Goal: Task Accomplishment & Management: Manage account settings

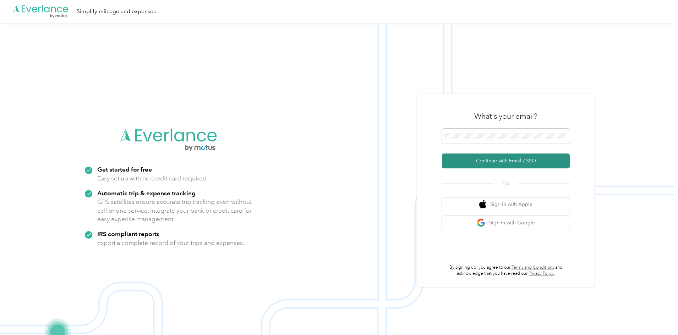
click at [489, 157] on button "Continue with Email / SSO" at bounding box center [506, 161] width 128 height 15
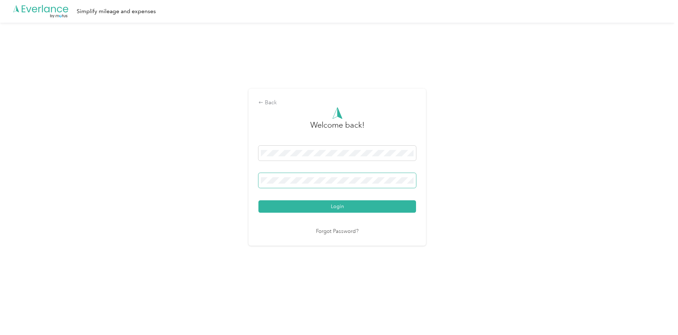
click at [320, 177] on span at bounding box center [337, 180] width 158 height 15
click at [258, 201] on button "Login" at bounding box center [337, 207] width 158 height 12
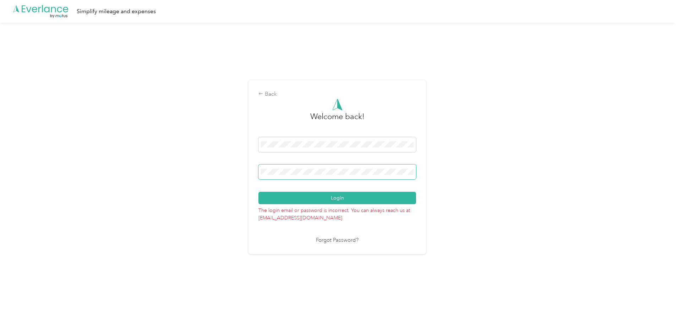
click at [258, 192] on button "Login" at bounding box center [337, 198] width 158 height 12
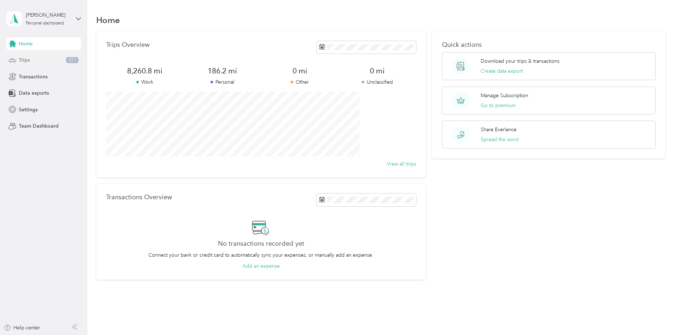
click at [36, 62] on div "Trips 311" at bounding box center [43, 60] width 75 height 13
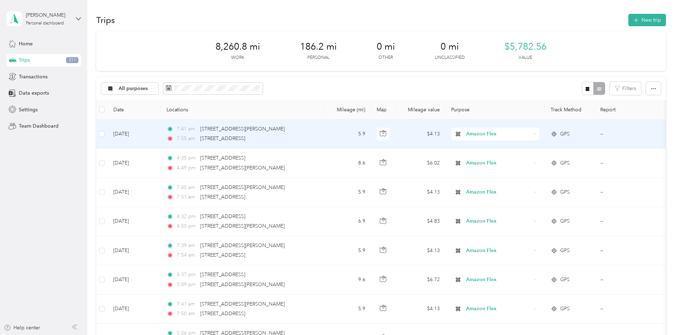
click at [537, 133] on icon at bounding box center [535, 133] width 3 height 3
click at [540, 146] on span "Work" at bounding box center [549, 145] width 66 height 7
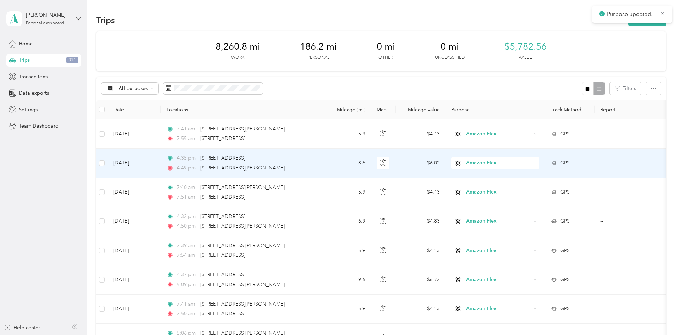
click at [537, 163] on icon at bounding box center [535, 163] width 3 height 3
click at [527, 176] on span "Work" at bounding box center [549, 176] width 66 height 7
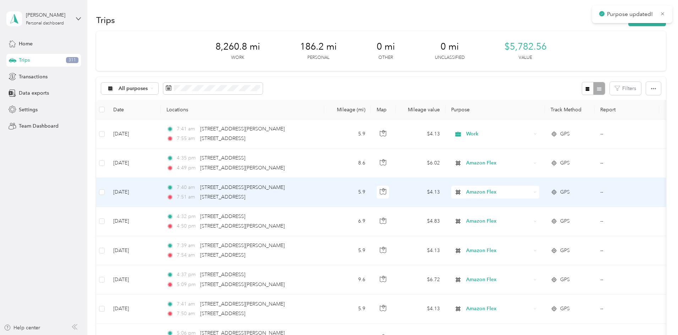
click at [537, 191] on icon at bounding box center [535, 192] width 3 height 3
click at [534, 206] on li "Work" at bounding box center [542, 203] width 88 height 12
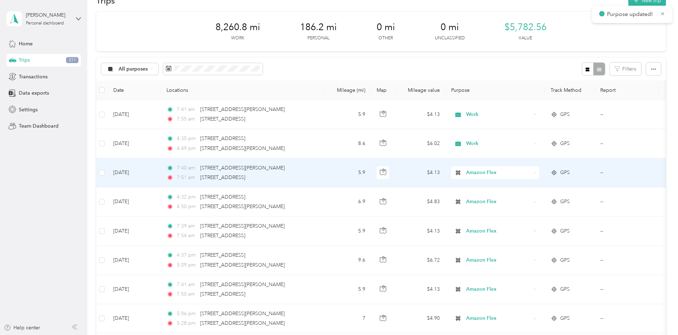
scroll to position [36, 0]
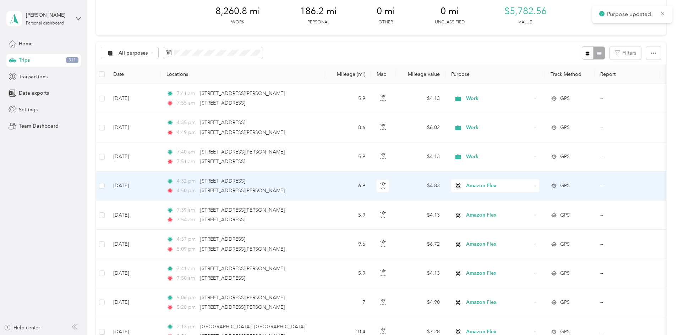
click at [537, 185] on icon at bounding box center [535, 186] width 3 height 3
click at [528, 197] on span "Work" at bounding box center [549, 199] width 66 height 7
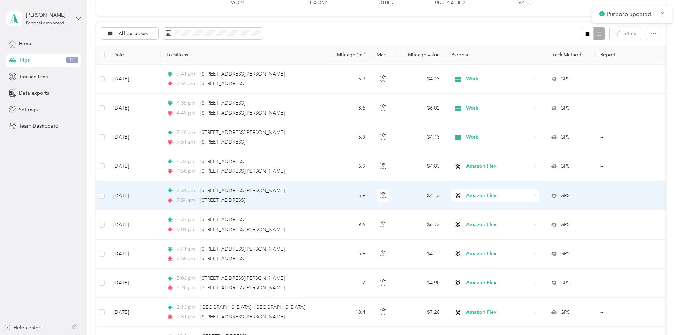
scroll to position [71, 0]
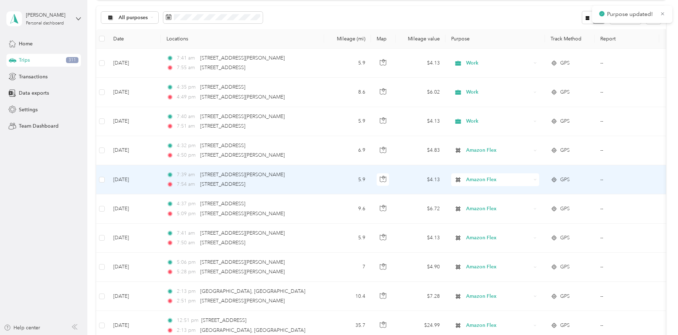
click at [537, 179] on icon at bounding box center [535, 179] width 3 height 3
click at [533, 193] on span "Work" at bounding box center [549, 193] width 66 height 7
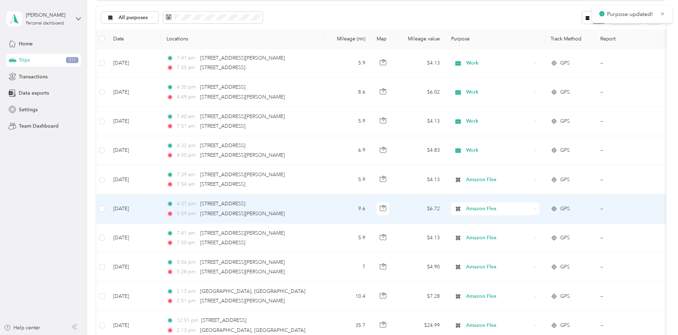
click at [537, 208] on icon at bounding box center [535, 209] width 3 height 3
click at [521, 222] on span "Work" at bounding box center [549, 222] width 66 height 7
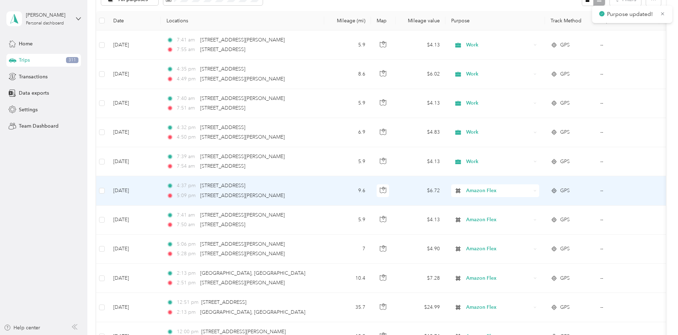
scroll to position [107, 0]
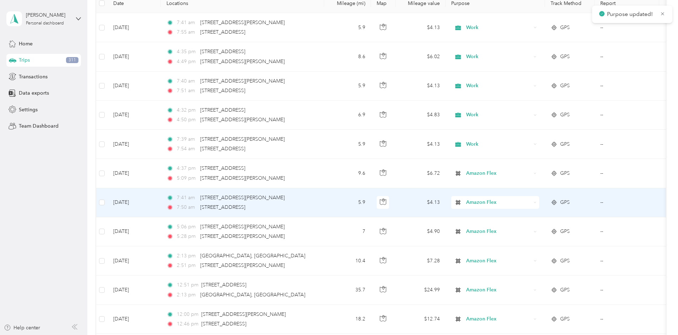
click at [537, 202] on icon at bounding box center [535, 202] width 3 height 3
click at [529, 218] on li "Work" at bounding box center [542, 216] width 88 height 12
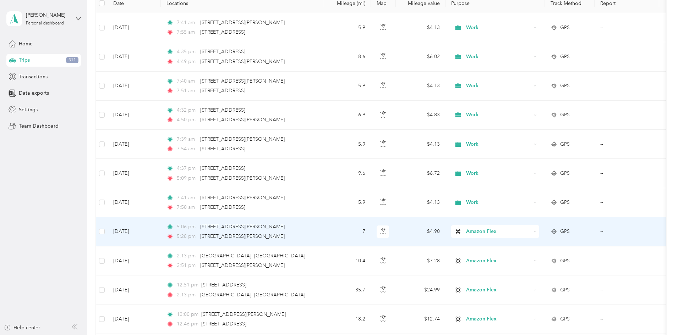
click at [537, 231] on icon at bounding box center [535, 231] width 3 height 3
click at [529, 157] on li "Doordash" at bounding box center [542, 156] width 88 height 12
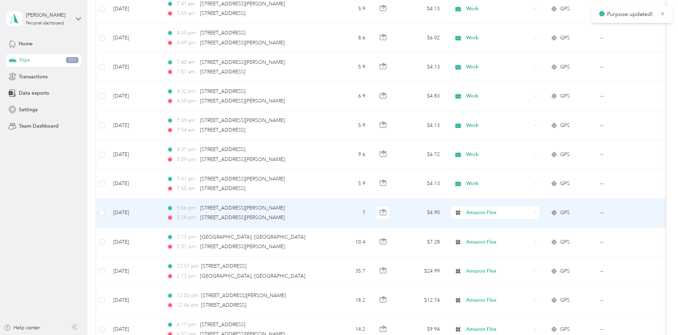
scroll to position [142, 0]
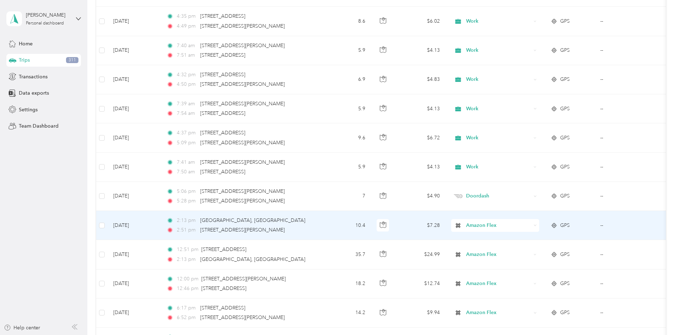
click at [539, 226] on div "Amazon Flex" at bounding box center [495, 225] width 88 height 13
click at [542, 261] on span "Doordash" at bounding box center [549, 263] width 66 height 7
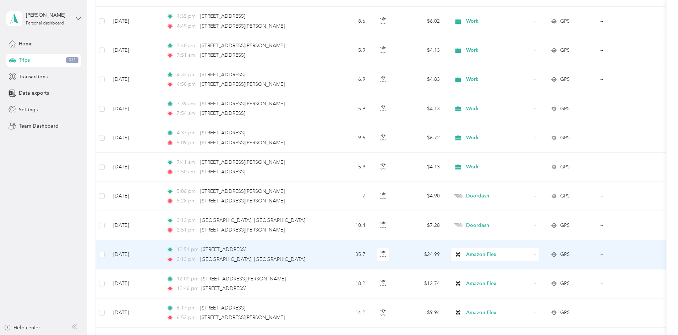
click at [539, 256] on div "Amazon Flex" at bounding box center [495, 255] width 88 height 13
click at [531, 178] on span "Doordash" at bounding box center [549, 179] width 66 height 7
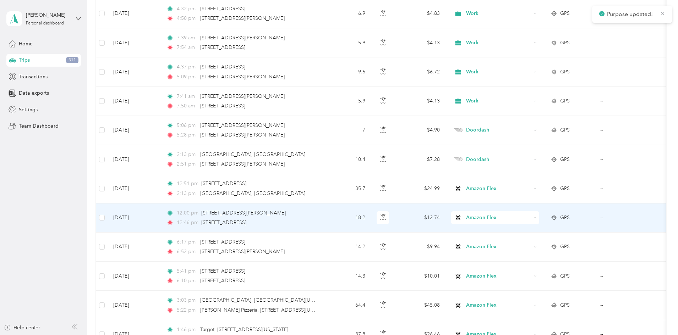
scroll to position [213, 0]
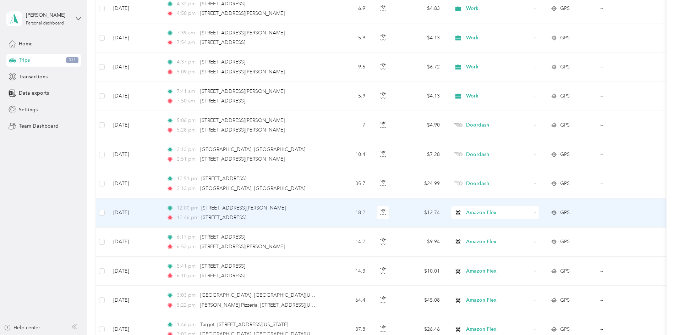
click at [537, 213] on icon at bounding box center [535, 213] width 3 height 3
click at [536, 249] on span "Doordash" at bounding box center [549, 250] width 66 height 7
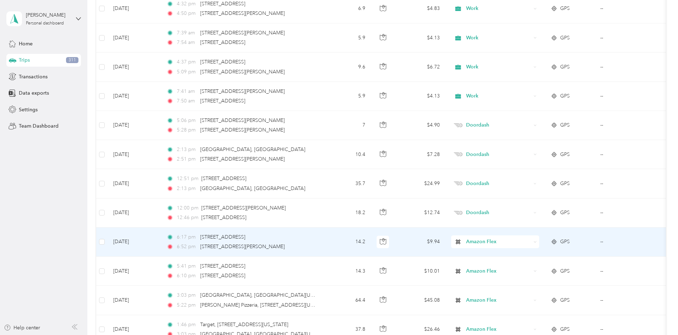
click at [537, 243] on icon at bounding box center [535, 242] width 3 height 3
click at [547, 167] on span "Doordash" at bounding box center [549, 166] width 66 height 7
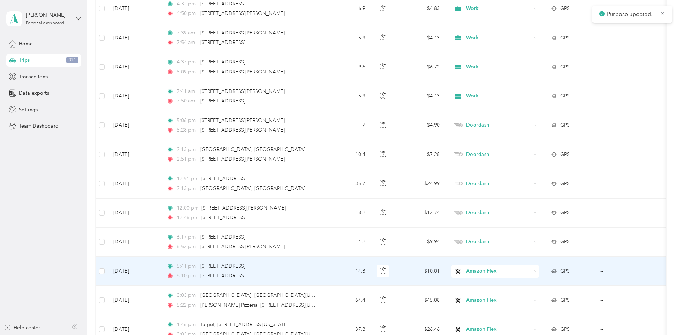
click at [537, 271] on icon at bounding box center [535, 271] width 3 height 3
click at [530, 196] on span "Doordash" at bounding box center [549, 195] width 66 height 7
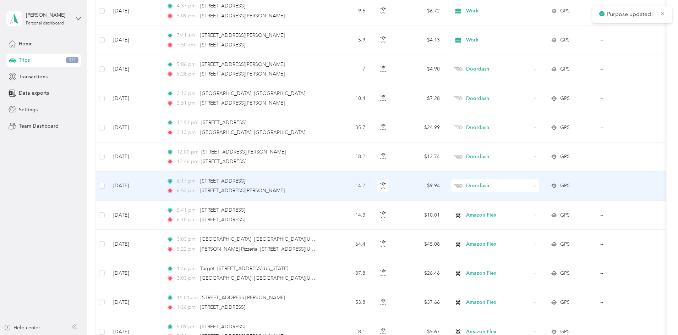
scroll to position [284, 0]
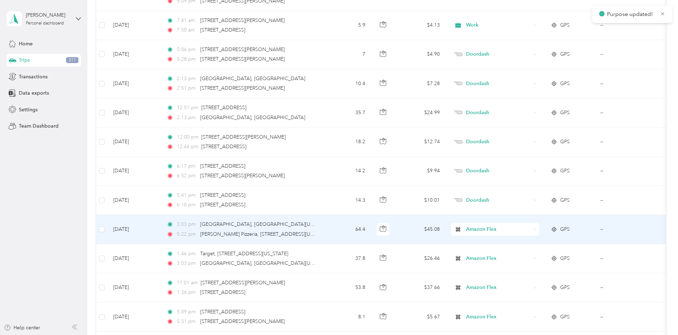
click at [537, 229] on icon at bounding box center [535, 229] width 3 height 3
click at [541, 155] on span "Doordash" at bounding box center [549, 154] width 66 height 7
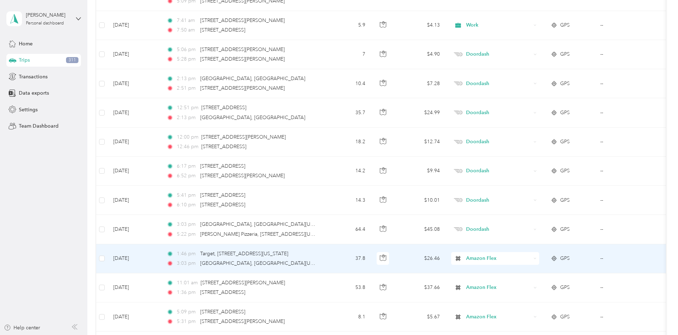
click at [537, 258] on icon at bounding box center [535, 258] width 3 height 3
click at [536, 185] on li "Doordash" at bounding box center [542, 183] width 88 height 12
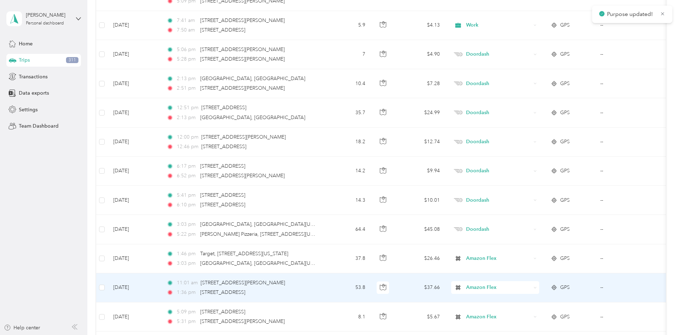
click at [537, 287] on icon at bounding box center [535, 287] width 3 height 3
click at [551, 215] on ol "Work Personal Doordash Amazon Flex Other Charity Medical Moving Commute" at bounding box center [542, 230] width 88 height 99
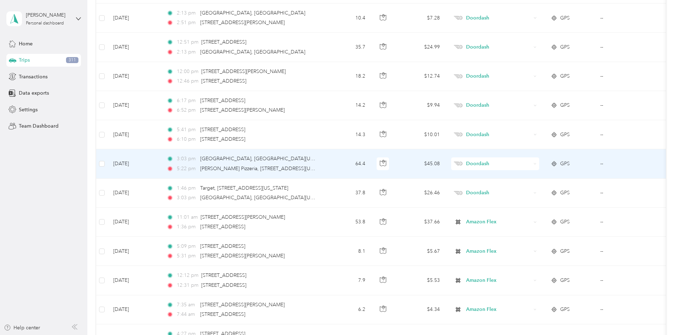
scroll to position [355, 0]
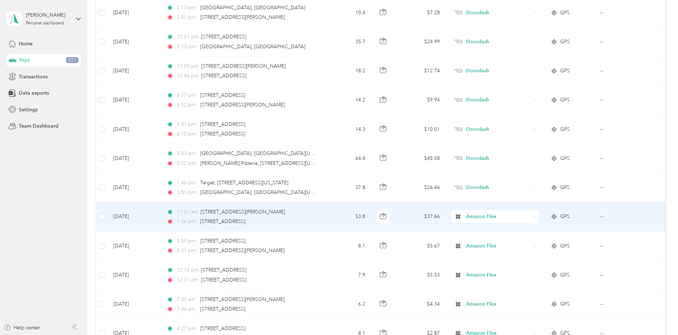
click at [539, 220] on div "Amazon Flex" at bounding box center [495, 217] width 88 height 13
click at [533, 254] on span "Doordash" at bounding box center [549, 254] width 66 height 7
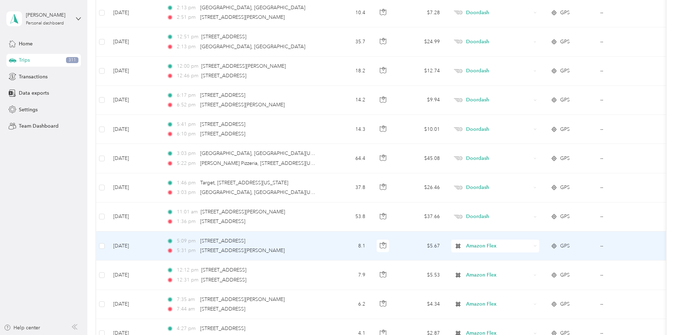
click at [536, 246] on icon at bounding box center [535, 246] width 2 height 1
click at [539, 145] on span "Work" at bounding box center [549, 145] width 66 height 7
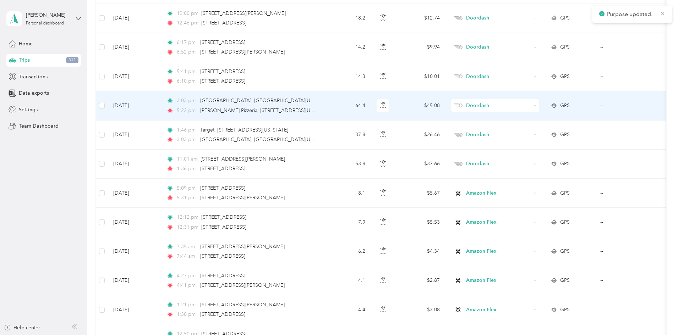
scroll to position [426, 0]
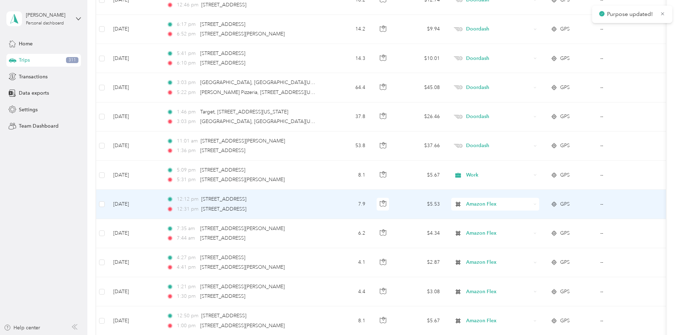
click at [537, 204] on icon at bounding box center [535, 204] width 3 height 3
click at [546, 219] on li "Work" at bounding box center [542, 218] width 88 height 12
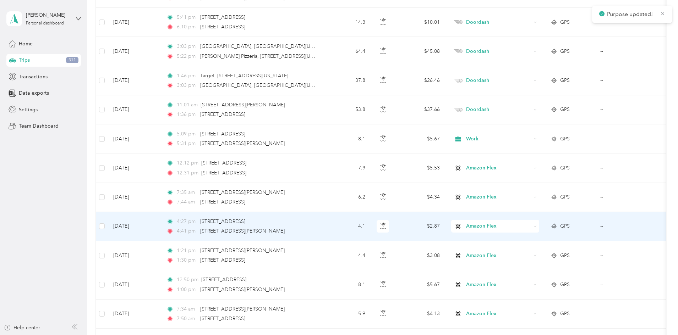
scroll to position [497, 0]
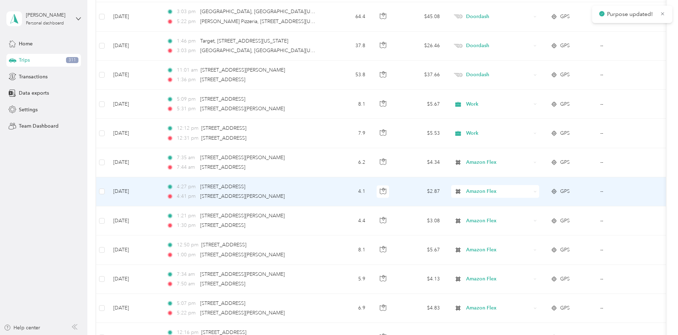
click at [539, 192] on div "Amazon Flex" at bounding box center [495, 191] width 88 height 13
click at [564, 207] on span "Work" at bounding box center [549, 204] width 66 height 7
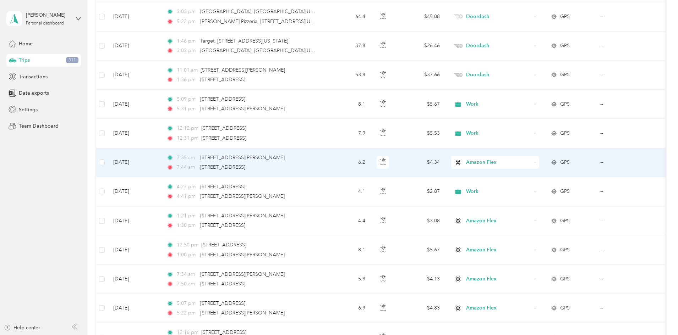
click at [539, 164] on div "Amazon Flex" at bounding box center [495, 162] width 88 height 13
click at [544, 179] on ol "Work Personal Doordash Amazon Flex Other Charity Medical Moving Commute" at bounding box center [542, 219] width 88 height 99
click at [539, 165] on div "Amazon Flex" at bounding box center [495, 162] width 88 height 13
click at [523, 179] on ol "Work Personal Doordash Amazon Flex Other Charity Medical Moving Commute" at bounding box center [542, 217] width 88 height 99
click at [539, 164] on div "Amazon Flex" at bounding box center [495, 162] width 88 height 13
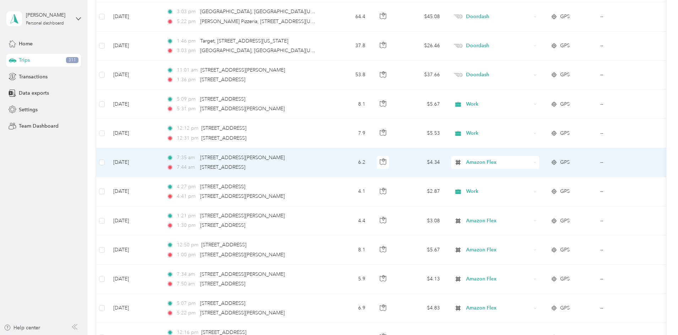
click at [517, 171] on li "Work" at bounding box center [542, 174] width 88 height 12
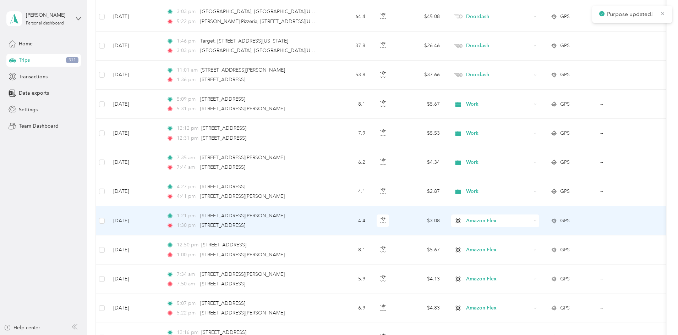
click at [539, 223] on div "Amazon Flex" at bounding box center [495, 221] width 88 height 13
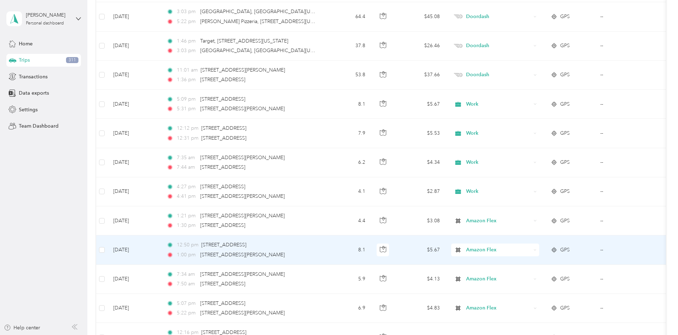
click at [537, 251] on icon at bounding box center [535, 250] width 3 height 3
click at [525, 151] on li "Work" at bounding box center [542, 150] width 88 height 12
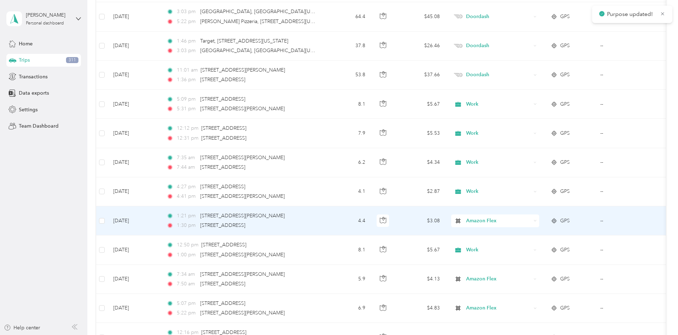
click at [537, 220] on icon at bounding box center [535, 220] width 3 height 3
click at [522, 233] on span "Work" at bounding box center [549, 230] width 66 height 7
click at [545, 221] on td "Amazon Flex" at bounding box center [495, 221] width 99 height 29
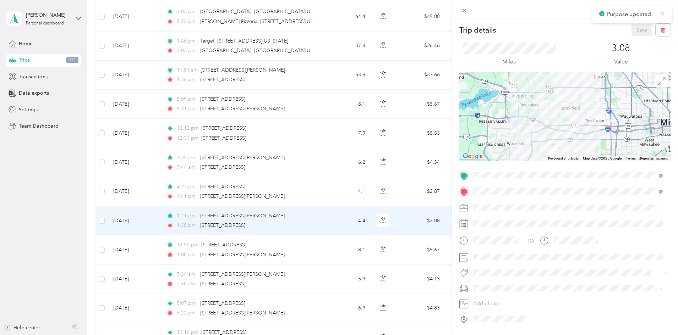
click at [662, 16] on icon at bounding box center [662, 14] width 5 height 6
click at [462, 10] on icon at bounding box center [465, 10] width 6 height 6
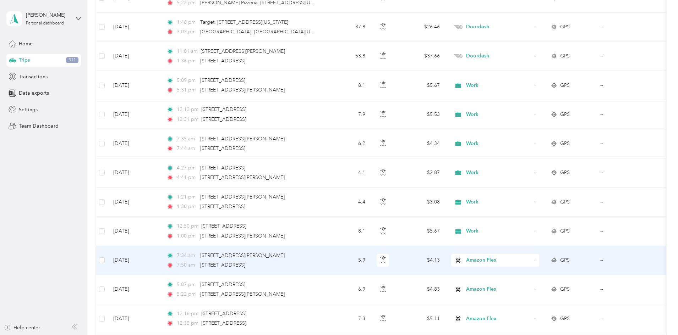
scroll to position [533, 0]
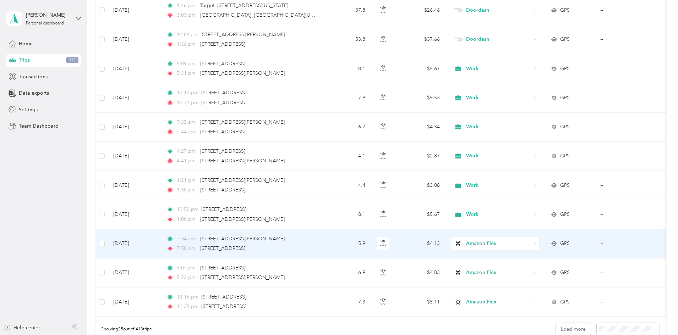
click at [531, 243] on span "Amazon Flex" at bounding box center [498, 244] width 65 height 8
click at [523, 146] on ol "Work Personal Doordash Amazon Flex Other Charity Medical Moving Commute" at bounding box center [542, 182] width 88 height 99
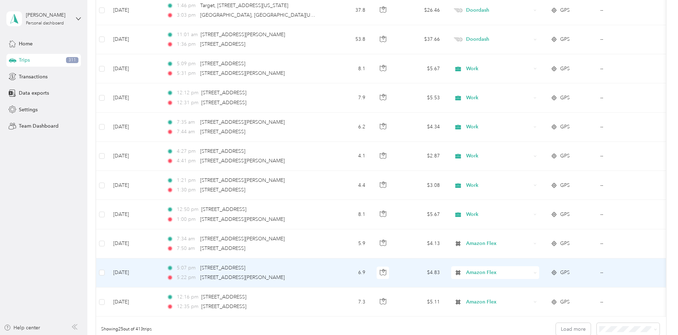
click at [537, 273] on icon at bounding box center [535, 273] width 3 height 3
click at [546, 174] on li "Work" at bounding box center [542, 172] width 88 height 12
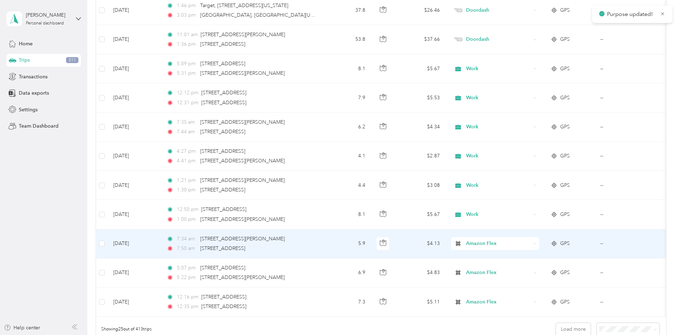
click at [539, 244] on div "Amazon Flex" at bounding box center [495, 243] width 88 height 13
click at [520, 143] on span "Work" at bounding box center [549, 142] width 66 height 7
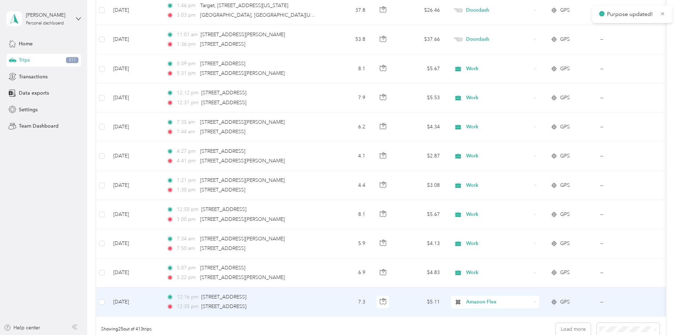
click at [539, 300] on div "Amazon Flex" at bounding box center [495, 302] width 88 height 13
click at [529, 205] on ol "Work Personal Doordash Amazon Flex Other Charity Medical Moving Commute" at bounding box center [542, 242] width 88 height 99
click at [539, 304] on div "Amazon Flex" at bounding box center [495, 302] width 88 height 13
click at [519, 203] on li "Work" at bounding box center [542, 202] width 88 height 12
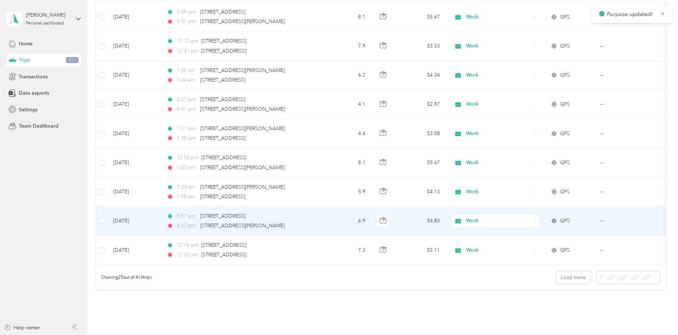
scroll to position [604, 0]
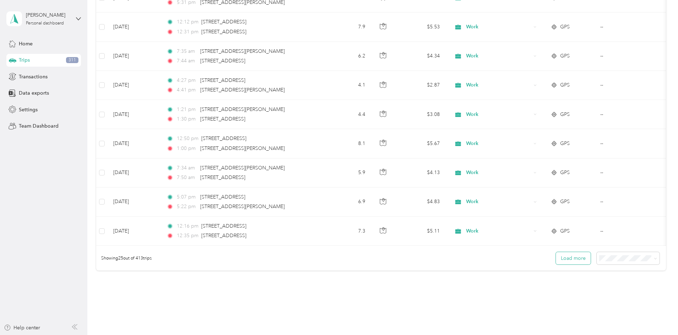
click at [556, 264] on button "Load more" at bounding box center [573, 258] width 35 height 12
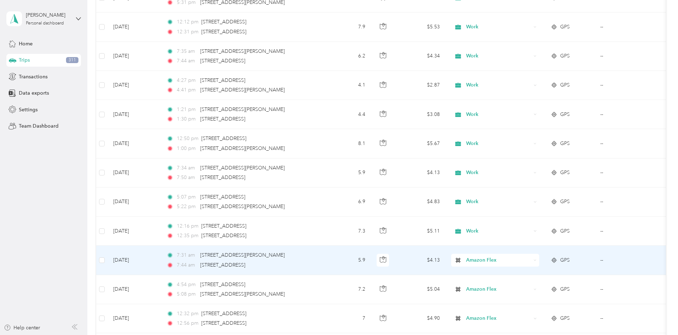
click at [537, 259] on icon at bounding box center [535, 260] width 3 height 3
click at [528, 160] on li "Work" at bounding box center [542, 160] width 88 height 12
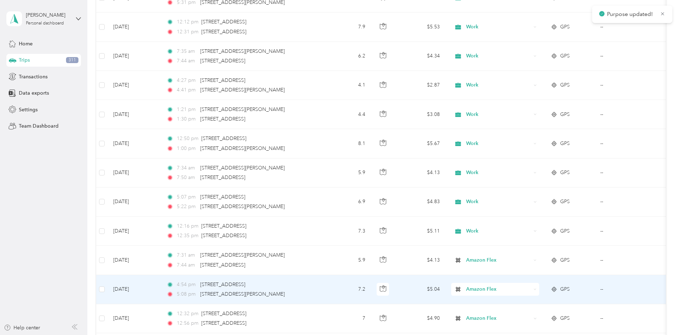
click at [537, 291] on icon at bounding box center [535, 289] width 3 height 3
click at [520, 186] on span "Work" at bounding box center [549, 185] width 66 height 7
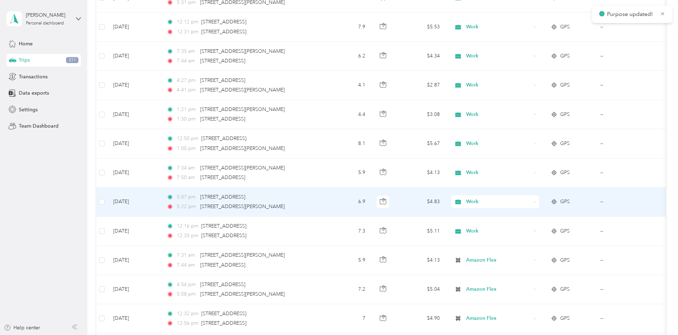
scroll to position [639, 0]
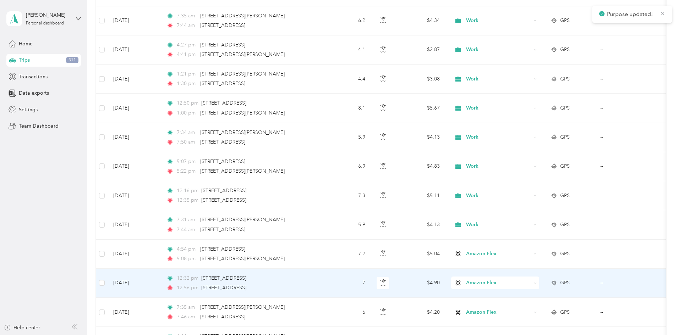
click at [539, 284] on div "Amazon Flex" at bounding box center [495, 283] width 88 height 13
click at [523, 186] on ol "Work Personal Doordash Amazon Flex Other Charity Medical Moving Commute" at bounding box center [542, 223] width 88 height 99
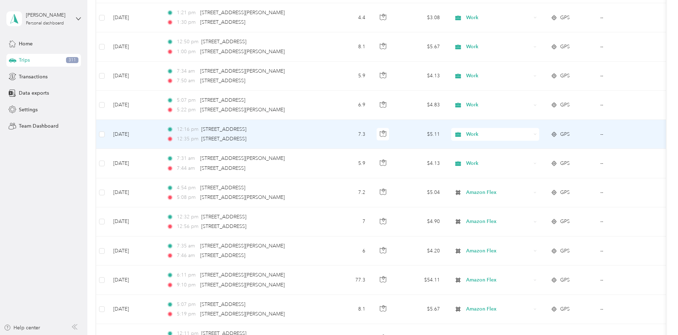
scroll to position [710, 0]
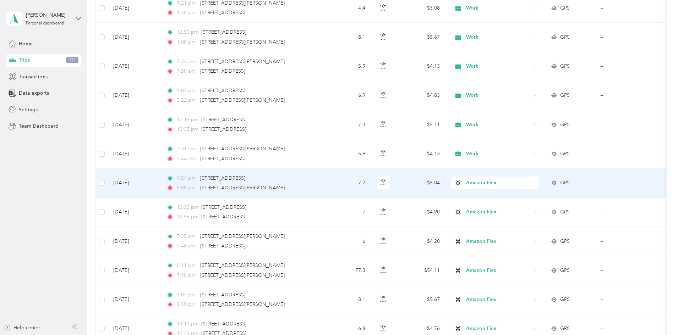
click at [539, 183] on div "Amazon Flex" at bounding box center [495, 183] width 88 height 13
click at [523, 193] on span "Work" at bounding box center [549, 192] width 66 height 7
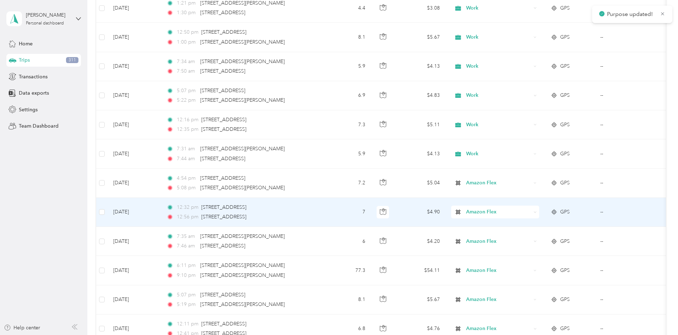
click at [539, 212] on div "Amazon Flex" at bounding box center [495, 212] width 88 height 13
click at [522, 220] on li "Work" at bounding box center [542, 225] width 88 height 12
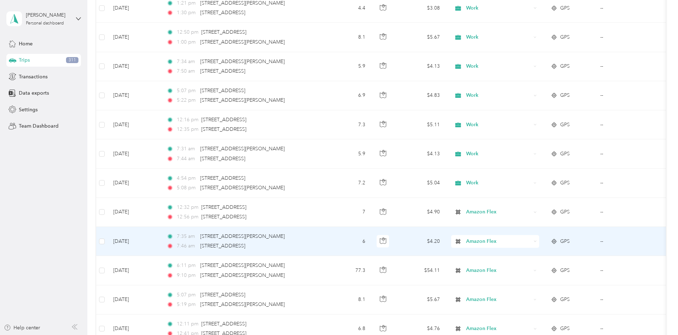
click at [539, 240] on div "Amazon Flex" at bounding box center [495, 241] width 88 height 13
click at [519, 145] on ol "Work Personal Doordash Amazon Flex Other Charity Medical Moving Commute" at bounding box center [542, 184] width 88 height 99
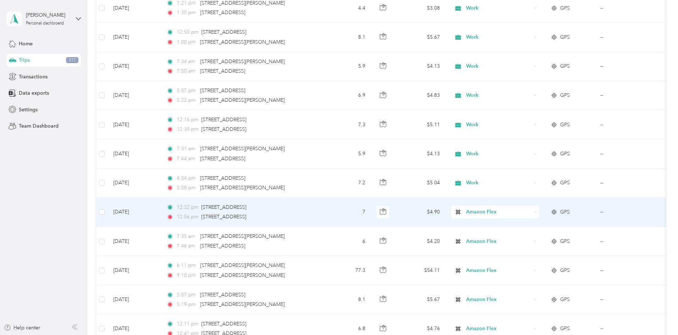
click at [537, 211] on icon at bounding box center [535, 212] width 3 height 3
click at [520, 223] on span "Work" at bounding box center [549, 225] width 66 height 7
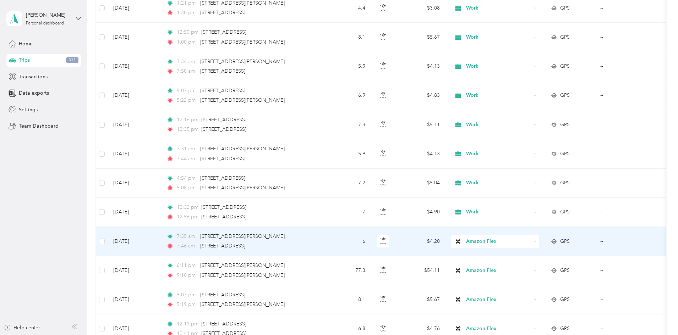
click at [539, 238] on div "Amazon Flex" at bounding box center [495, 241] width 88 height 13
click at [520, 143] on li "Work" at bounding box center [542, 137] width 88 height 12
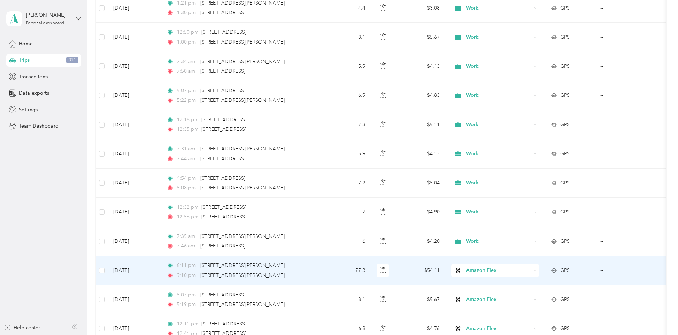
click at [537, 269] on icon at bounding box center [535, 270] width 3 height 3
click at [528, 194] on span "Doordash" at bounding box center [549, 195] width 66 height 7
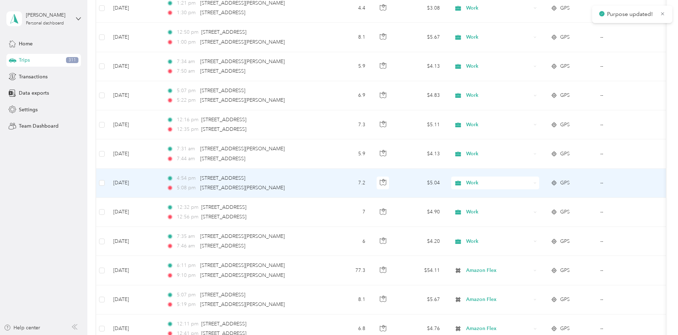
scroll to position [746, 0]
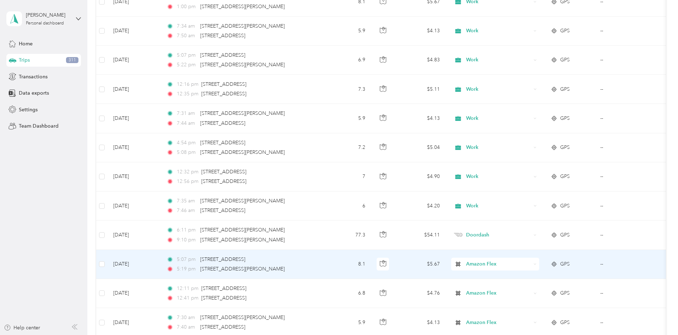
click at [536, 265] on icon at bounding box center [535, 264] width 2 height 1
click at [522, 165] on li "Work" at bounding box center [542, 160] width 88 height 12
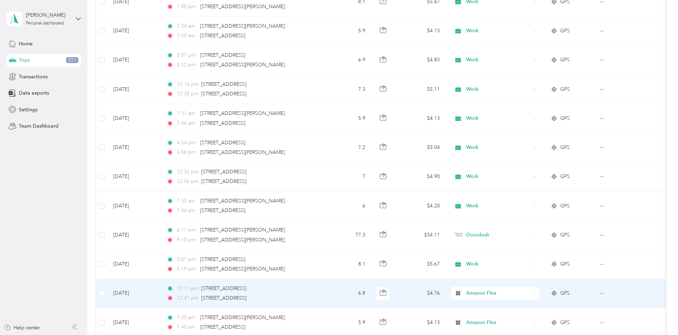
click at [537, 294] on icon at bounding box center [535, 293] width 3 height 3
click at [519, 192] on span "Work" at bounding box center [549, 193] width 66 height 7
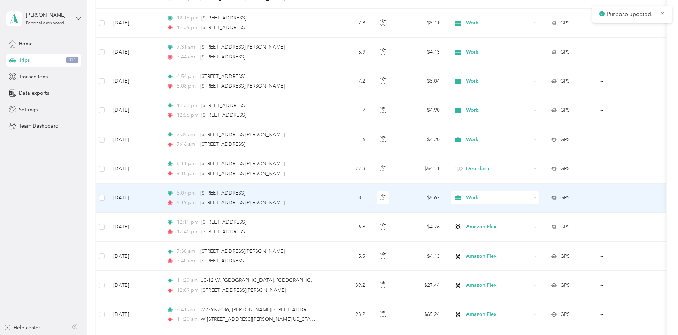
scroll to position [817, 0]
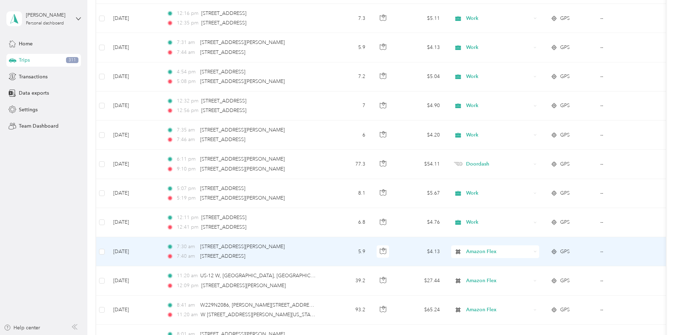
click at [537, 253] on icon at bounding box center [535, 251] width 3 height 3
click at [519, 153] on li "Work" at bounding box center [542, 148] width 88 height 12
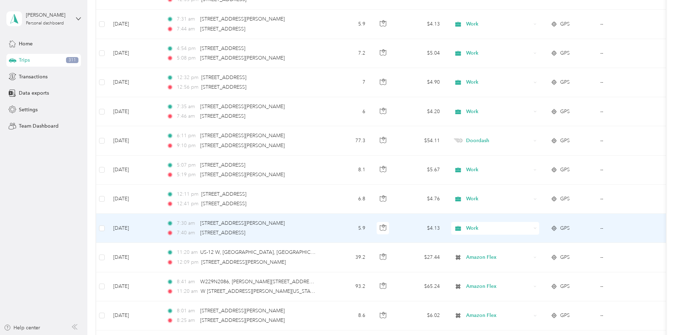
scroll to position [852, 0]
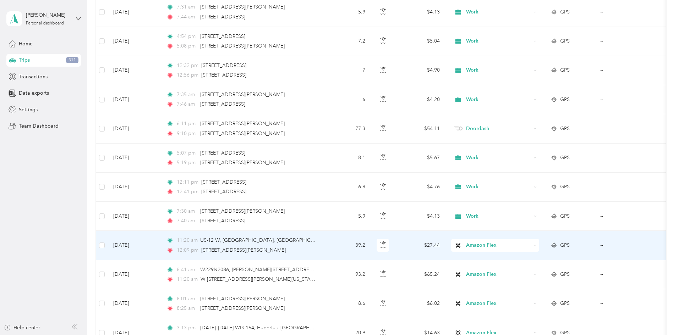
click at [537, 247] on icon at bounding box center [535, 245] width 3 height 3
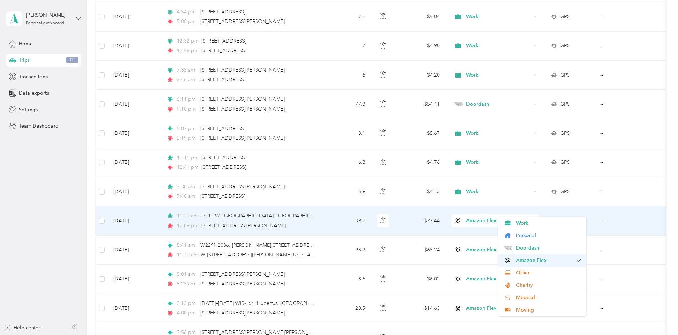
scroll to position [888, 0]
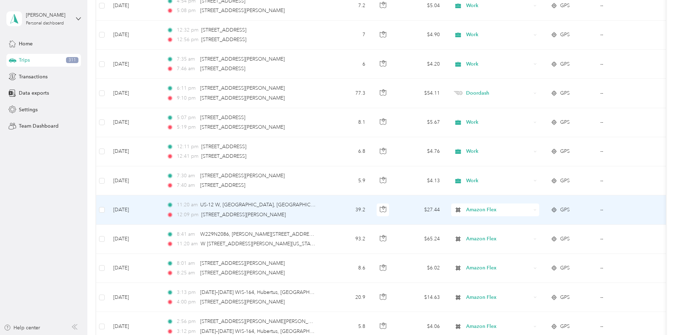
click at [520, 262] on span "Amazon Flex" at bounding box center [545, 259] width 58 height 7
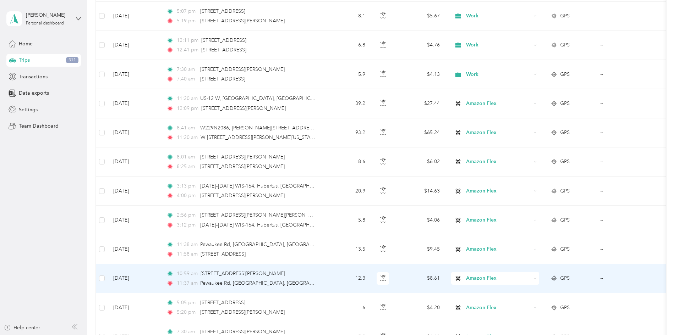
scroll to position [1030, 0]
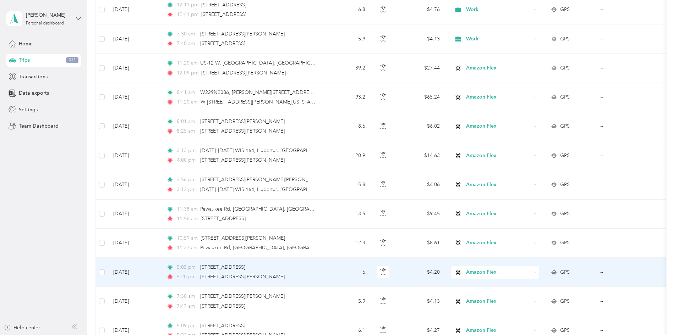
click at [537, 273] on icon at bounding box center [535, 272] width 3 height 3
click at [526, 174] on li "Work" at bounding box center [542, 169] width 88 height 12
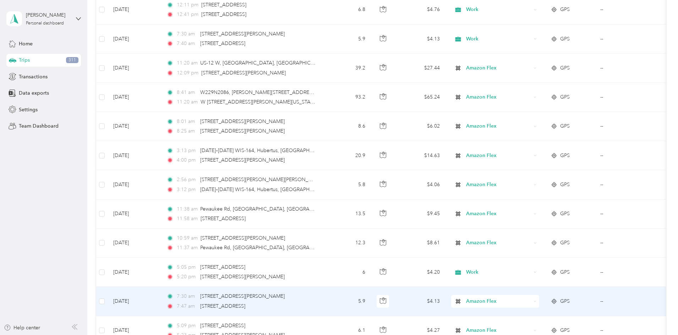
click at [539, 304] on div "Amazon Flex" at bounding box center [495, 301] width 88 height 13
click at [521, 201] on span "Work" at bounding box center [549, 197] width 66 height 7
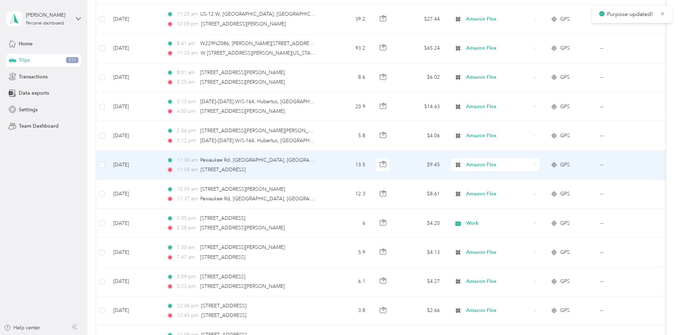
scroll to position [1101, 0]
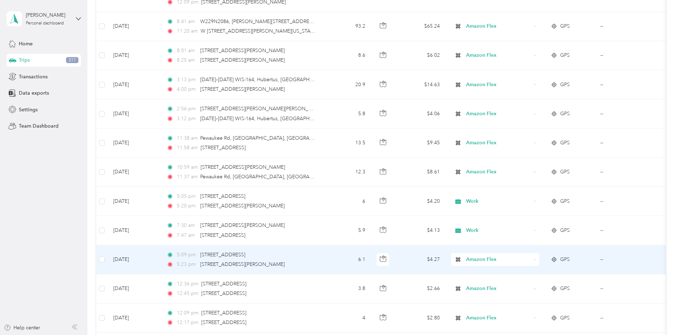
click at [537, 261] on icon at bounding box center [535, 259] width 3 height 3
click at [514, 159] on li "Work" at bounding box center [542, 156] width 88 height 12
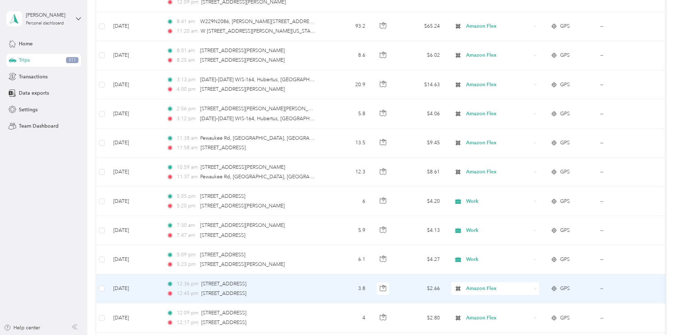
click at [539, 291] on div "Amazon Flex" at bounding box center [495, 289] width 88 height 13
click at [517, 191] on li "Work" at bounding box center [542, 187] width 88 height 12
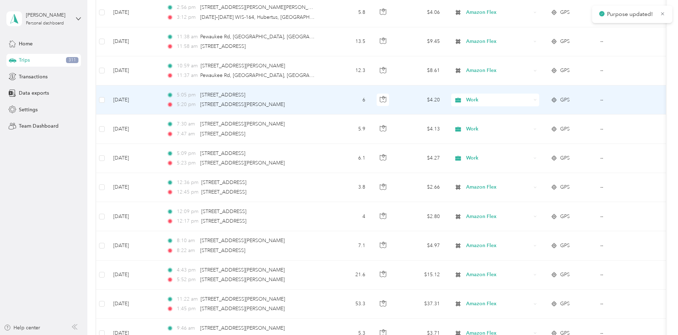
scroll to position [1207, 0]
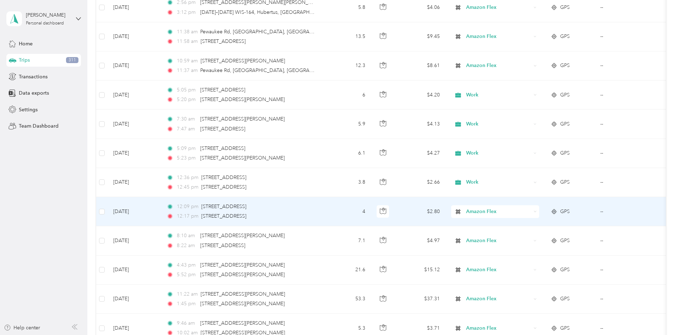
click at [539, 211] on div "Amazon Flex" at bounding box center [495, 212] width 88 height 13
click at [530, 224] on span "Work" at bounding box center [549, 225] width 66 height 7
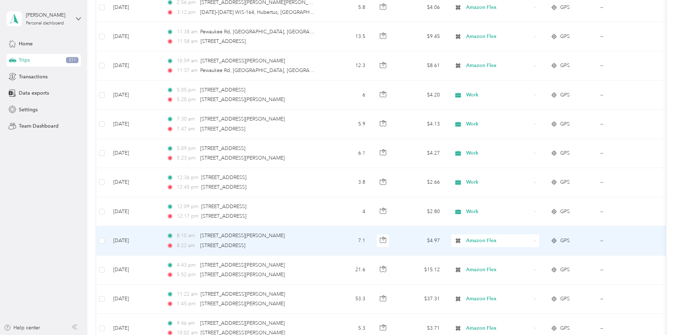
click at [537, 241] on icon at bounding box center [535, 241] width 3 height 3
click at [522, 142] on li "Work" at bounding box center [542, 141] width 88 height 12
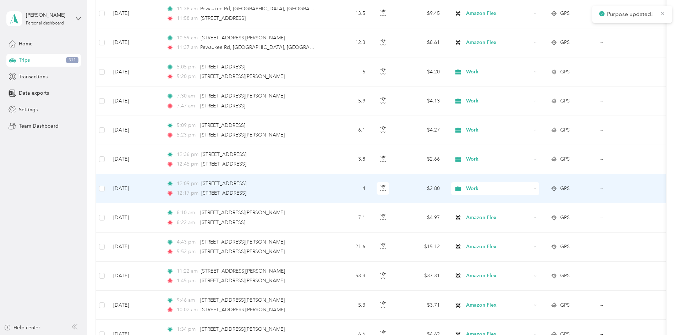
scroll to position [1243, 0]
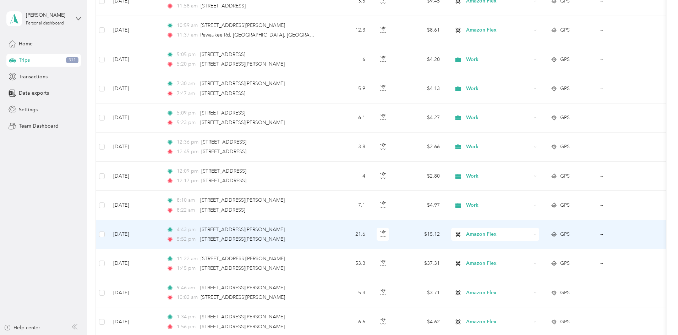
click at [537, 235] on icon at bounding box center [535, 234] width 3 height 3
click at [530, 161] on li "Doordash" at bounding box center [542, 159] width 88 height 12
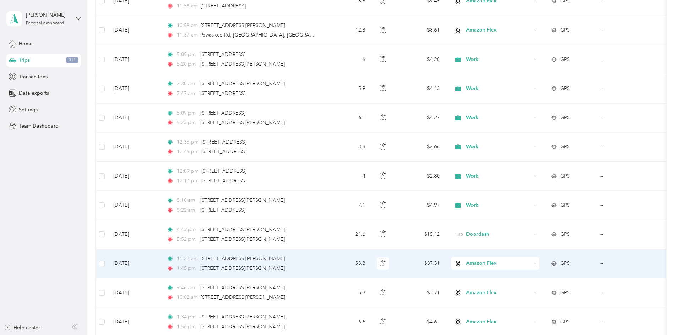
click at [537, 264] on icon at bounding box center [535, 263] width 3 height 3
click at [532, 189] on li "Doordash" at bounding box center [542, 188] width 88 height 12
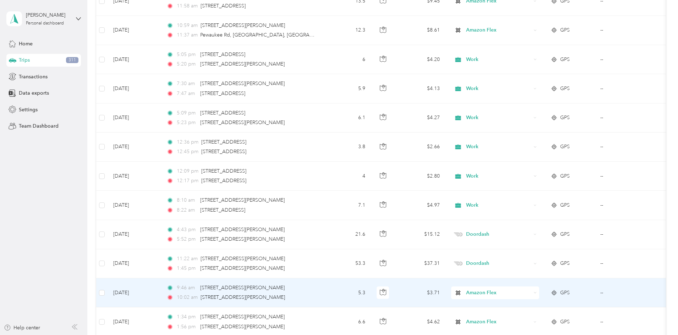
click at [537, 293] on icon at bounding box center [535, 292] width 3 height 3
click at [541, 220] on li "Doordash" at bounding box center [542, 218] width 88 height 12
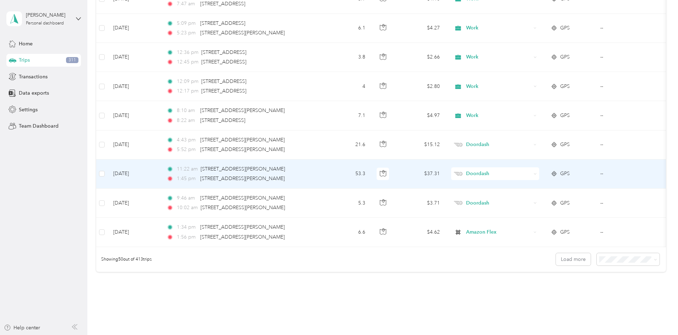
scroll to position [1349, 0]
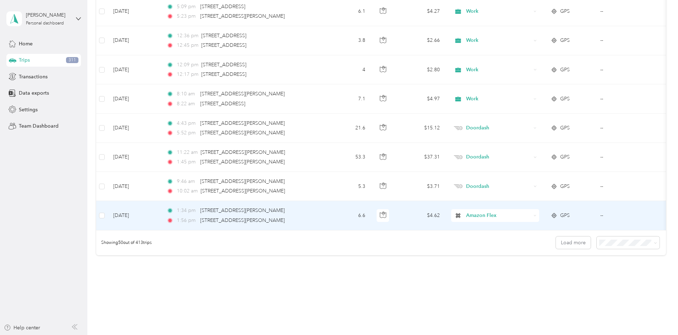
click at [537, 217] on icon at bounding box center [535, 215] width 3 height 3
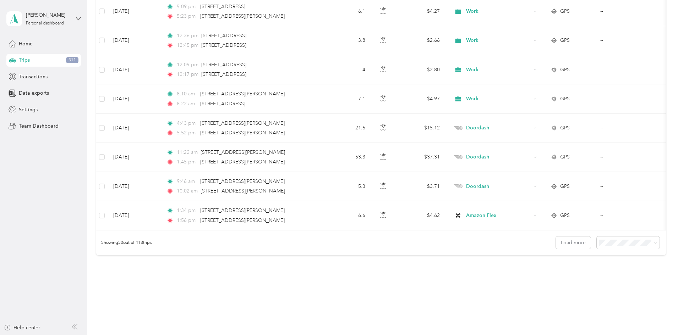
click at [464, 252] on div "Showing 50 out of 413 trips Load more" at bounding box center [381, 243] width 570 height 25
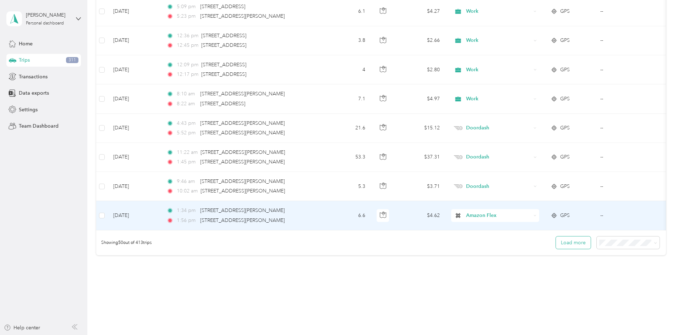
click at [556, 249] on button "Load more" at bounding box center [573, 243] width 35 height 12
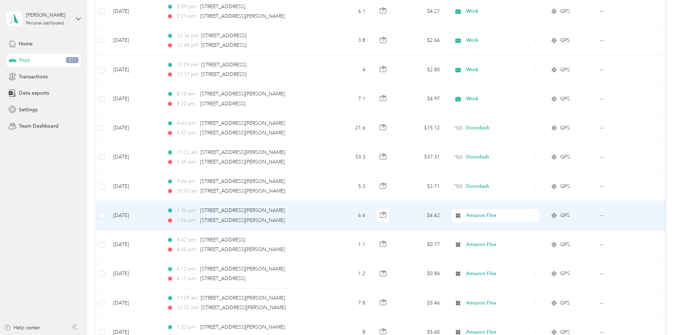
click at [539, 218] on div "Amazon Flex" at bounding box center [495, 215] width 88 height 13
click at [527, 230] on li "Work" at bounding box center [542, 229] width 88 height 12
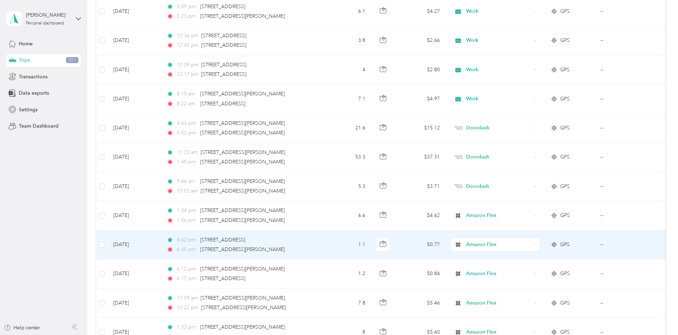
click at [537, 245] on icon at bounding box center [535, 245] width 3 height 3
click at [526, 155] on span "Personal" at bounding box center [549, 156] width 66 height 7
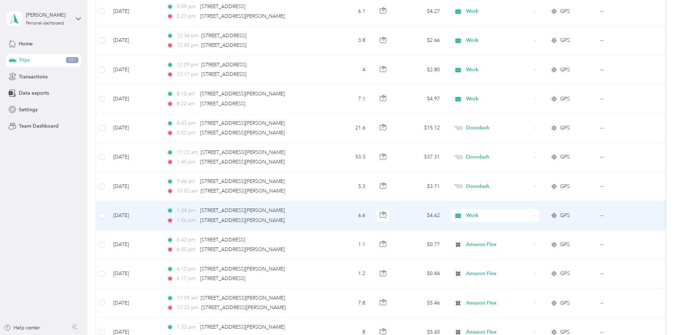
click at [537, 216] on icon at bounding box center [535, 215] width 3 height 3
click at [534, 240] on span "Personal" at bounding box center [549, 237] width 66 height 7
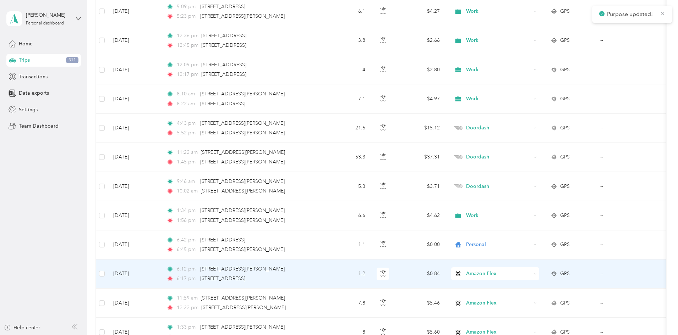
click at [539, 274] on div "Amazon Flex" at bounding box center [495, 274] width 88 height 13
click at [523, 188] on ol "Work Personal Doordash Amazon Flex Other Charity Medical Moving Commute" at bounding box center [542, 217] width 88 height 99
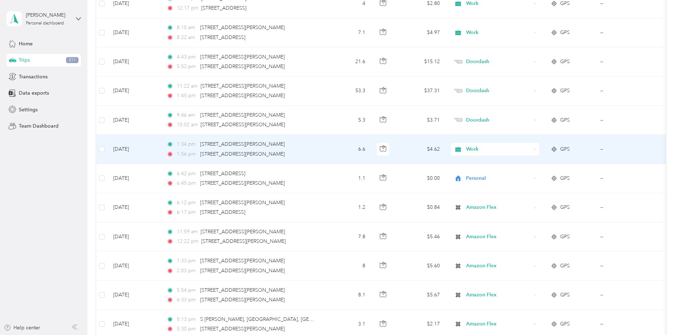
scroll to position [1420, 0]
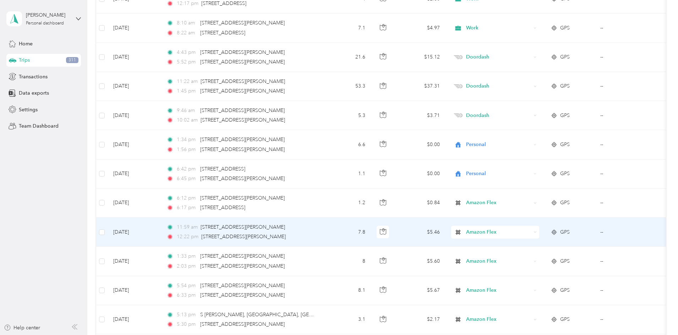
click at [537, 234] on icon at bounding box center [535, 232] width 3 height 3
click at [525, 149] on ol "Work Personal Doordash Amazon Flex Other Charity Medical Moving Commute" at bounding box center [542, 175] width 88 height 99
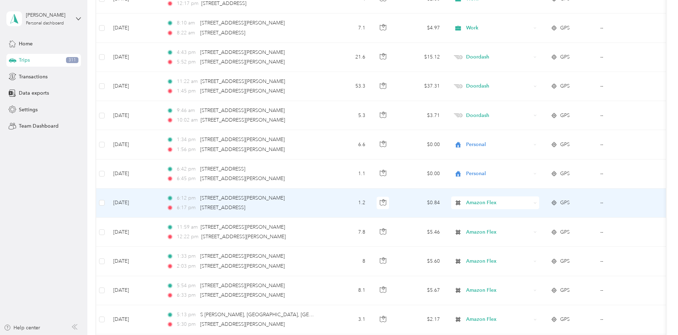
click at [537, 204] on icon at bounding box center [535, 203] width 3 height 3
click at [531, 226] on span "Personal" at bounding box center [549, 228] width 66 height 7
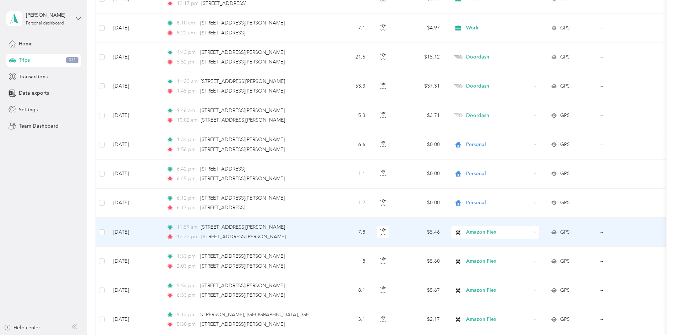
click at [539, 231] on div "Amazon Flex" at bounding box center [495, 232] width 88 height 13
click at [531, 146] on li "Personal" at bounding box center [542, 142] width 88 height 12
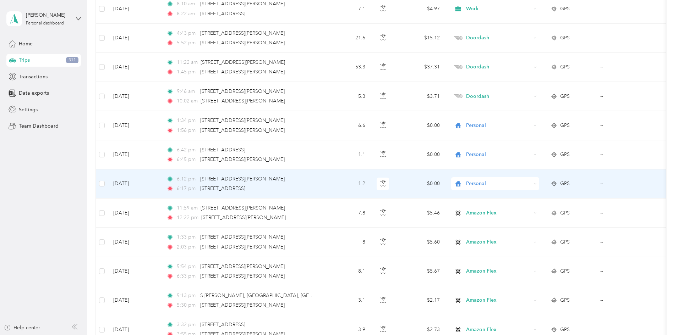
scroll to position [1456, 0]
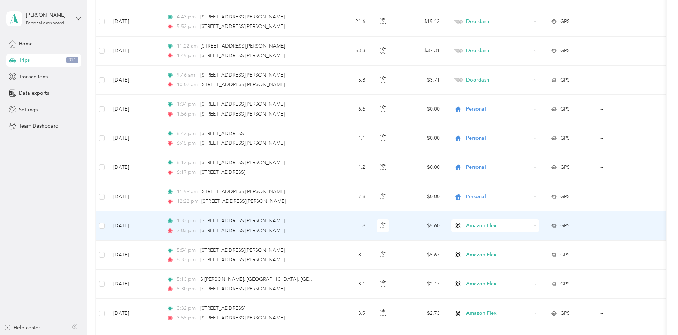
click at [537, 225] on icon at bounding box center [535, 226] width 3 height 3
click at [531, 249] on span "Personal" at bounding box center [549, 251] width 66 height 7
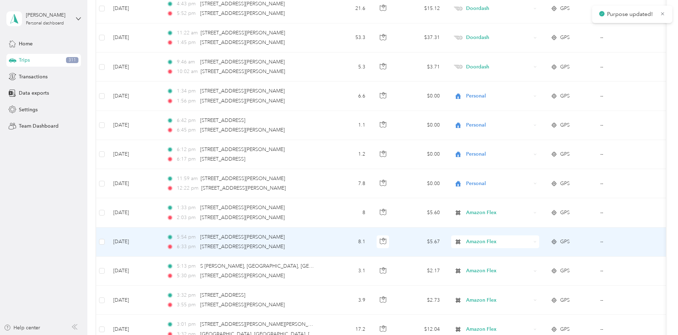
scroll to position [1491, 0]
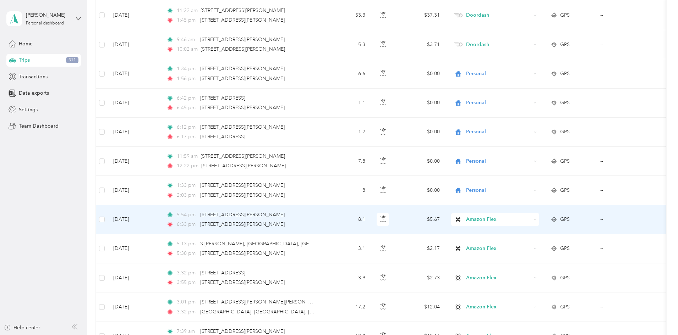
click at [539, 219] on div "Amazon Flex" at bounding box center [495, 219] width 88 height 13
click at [533, 244] on span "Personal" at bounding box center [549, 242] width 66 height 7
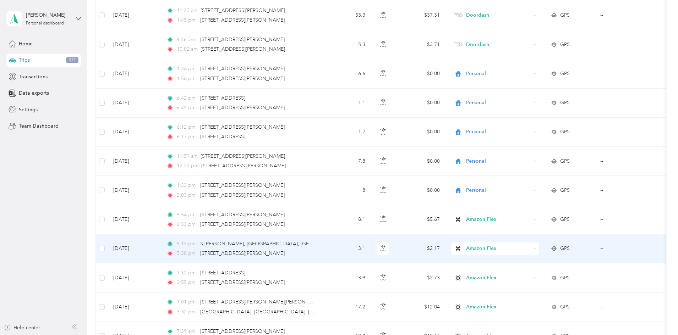
scroll to position [1527, 0]
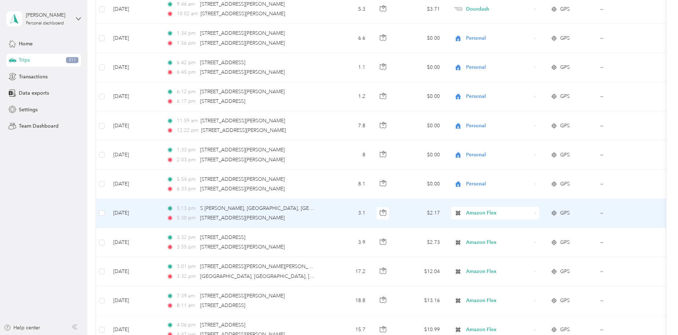
click at [537, 215] on icon at bounding box center [535, 213] width 3 height 3
click at [540, 238] on span "Personal" at bounding box center [549, 238] width 66 height 7
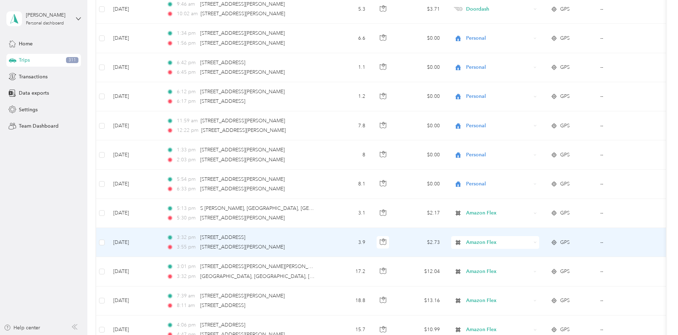
click at [537, 244] on icon at bounding box center [535, 242] width 3 height 3
click at [530, 153] on span "Personal" at bounding box center [549, 154] width 66 height 7
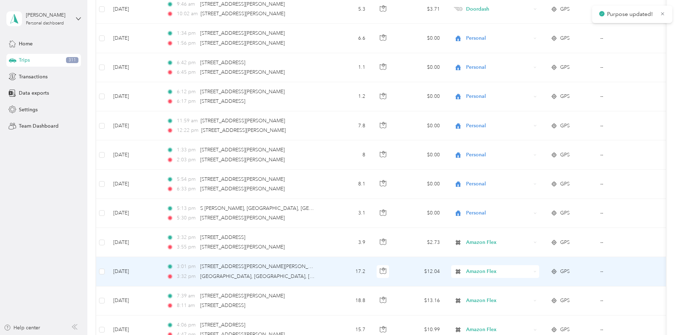
click at [531, 273] on span "Amazon Flex" at bounding box center [498, 272] width 65 height 8
click at [529, 174] on li "Work" at bounding box center [542, 171] width 88 height 12
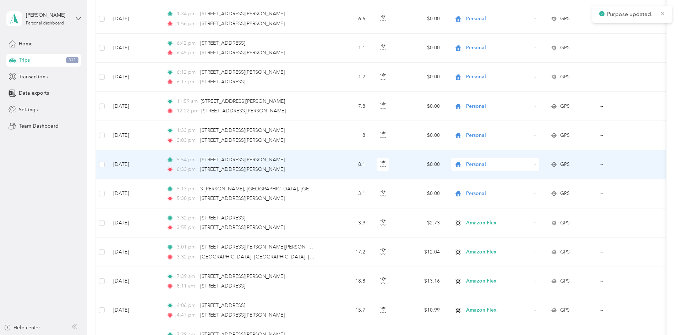
scroll to position [1598, 0]
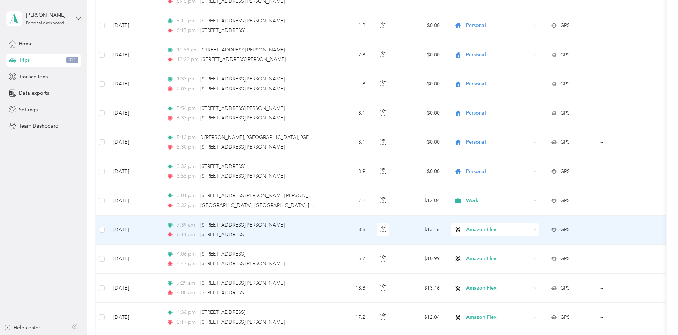
click at [537, 231] on icon at bounding box center [535, 230] width 3 height 3
click at [524, 130] on li "Work" at bounding box center [542, 126] width 88 height 12
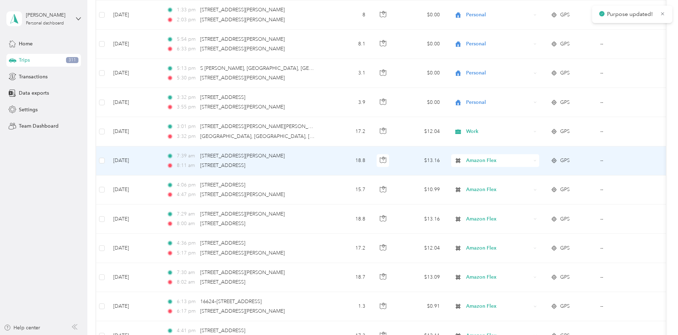
scroll to position [1669, 0]
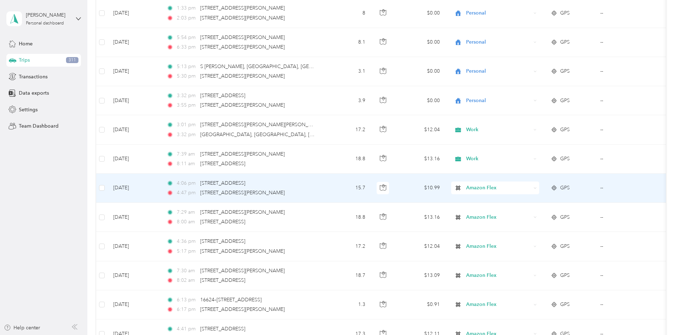
click at [539, 190] on div "Amazon Flex" at bounding box center [495, 188] width 88 height 13
click at [533, 198] on span "Work" at bounding box center [549, 197] width 66 height 7
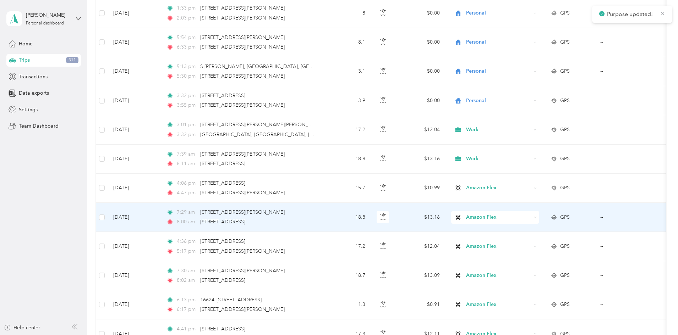
click at [539, 218] on div "Amazon Flex" at bounding box center [495, 217] width 88 height 13
click at [524, 228] on span "Work" at bounding box center [549, 230] width 66 height 7
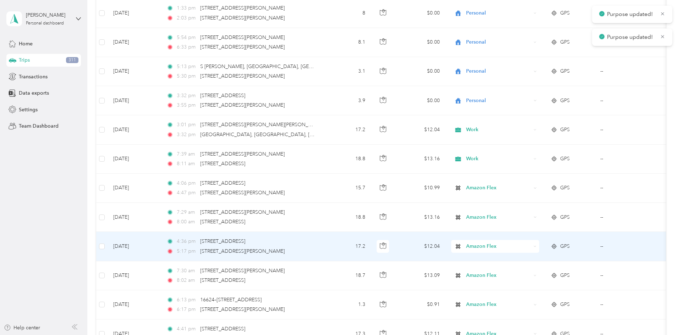
click at [539, 247] on div "Amazon Flex" at bounding box center [495, 246] width 88 height 13
click at [516, 144] on span "Work" at bounding box center [549, 142] width 66 height 7
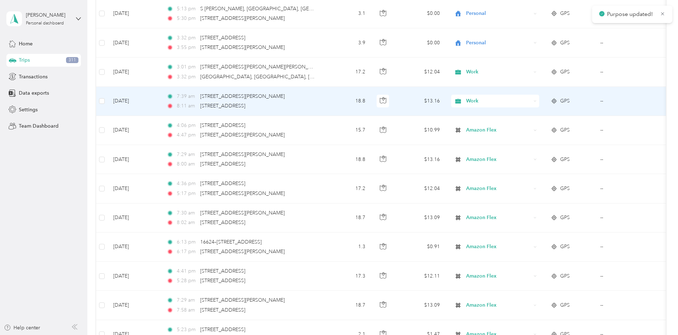
scroll to position [1740, 0]
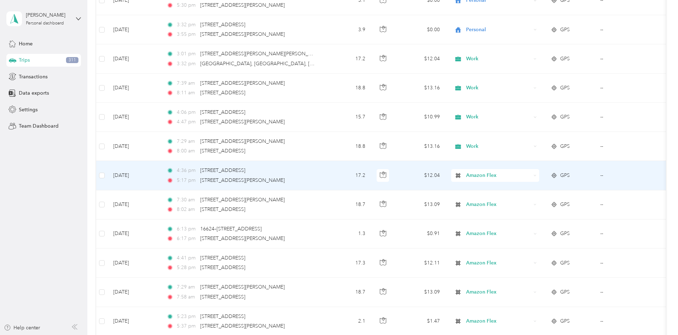
click at [539, 180] on div "Amazon Flex" at bounding box center [495, 175] width 88 height 13
click at [535, 189] on li "Work" at bounding box center [542, 187] width 88 height 12
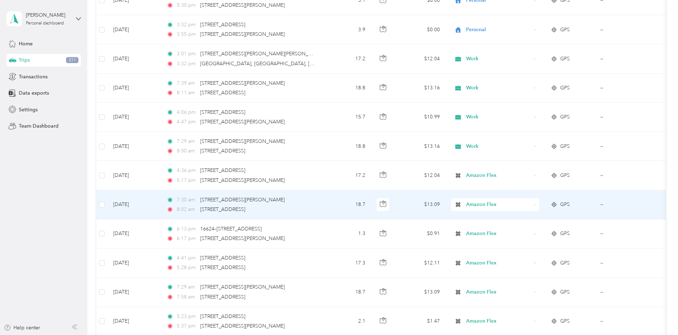
click at [537, 204] on icon at bounding box center [535, 204] width 3 height 3
click at [531, 218] on span "Work" at bounding box center [549, 214] width 66 height 7
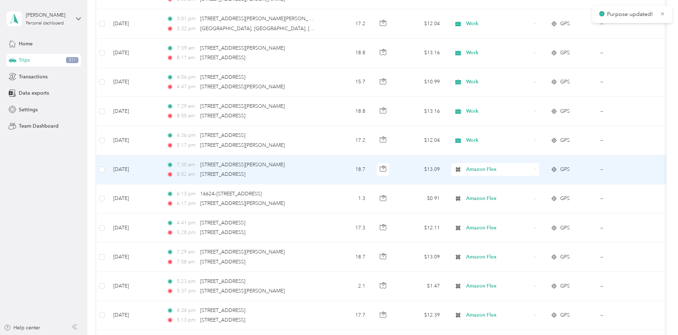
scroll to position [1775, 0]
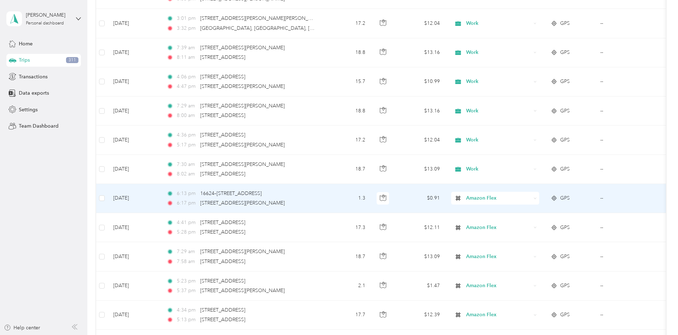
click at [537, 199] on icon at bounding box center [535, 198] width 3 height 3
click at [535, 225] on li "Personal" at bounding box center [542, 224] width 88 height 12
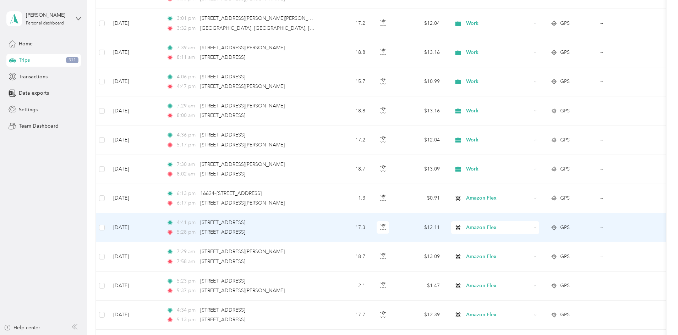
click at [537, 227] on icon at bounding box center [535, 227] width 3 height 3
click at [526, 238] on span "Work" at bounding box center [549, 240] width 66 height 7
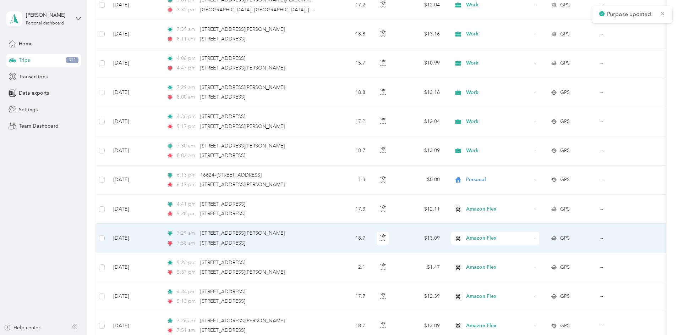
scroll to position [1811, 0]
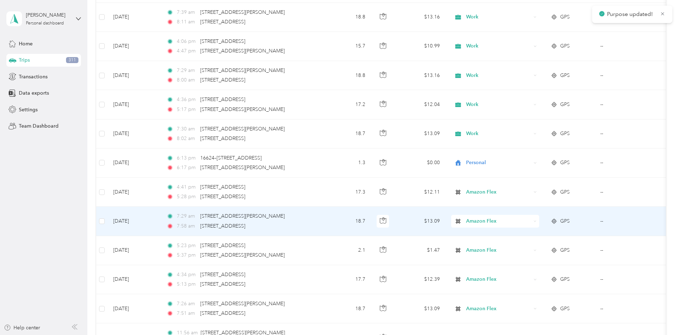
click at [537, 222] on icon at bounding box center [535, 221] width 3 height 3
click at [540, 233] on span "Work" at bounding box center [549, 231] width 66 height 7
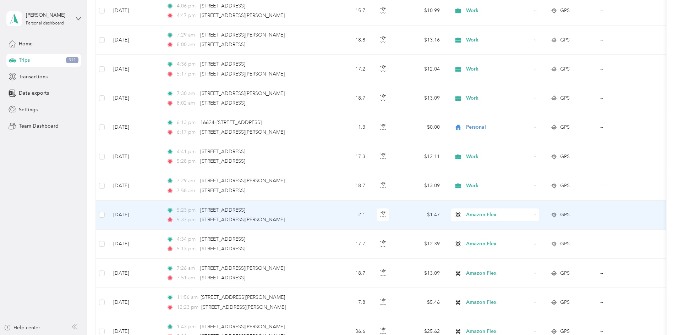
click at [539, 214] on div "Amazon Flex" at bounding box center [495, 215] width 88 height 13
click at [530, 239] on span "Personal" at bounding box center [549, 238] width 66 height 7
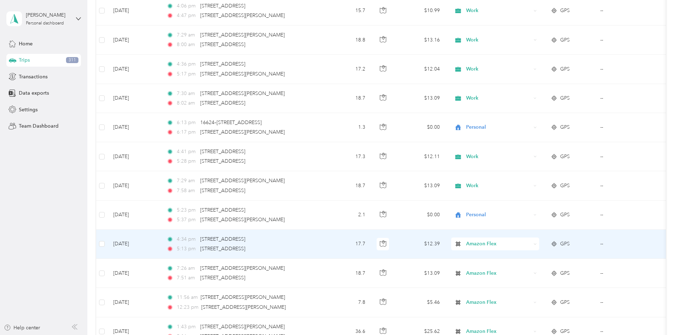
click at [539, 242] on div "Amazon Flex" at bounding box center [495, 244] width 88 height 13
click at [522, 143] on span "Work" at bounding box center [549, 140] width 66 height 7
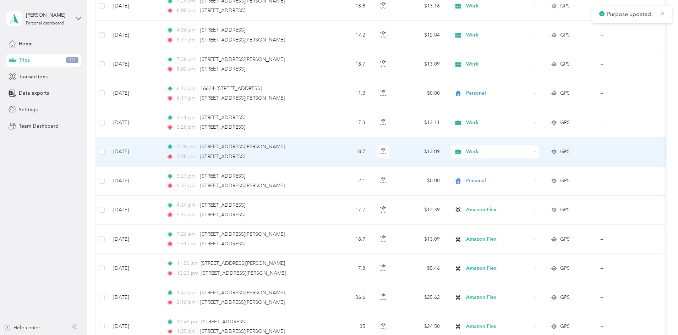
scroll to position [1917, 0]
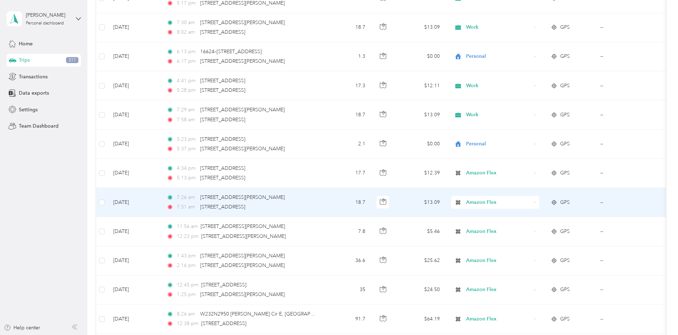
click at [531, 206] on span "Amazon Flex" at bounding box center [498, 203] width 65 height 8
click at [546, 215] on span "Work" at bounding box center [549, 215] width 66 height 7
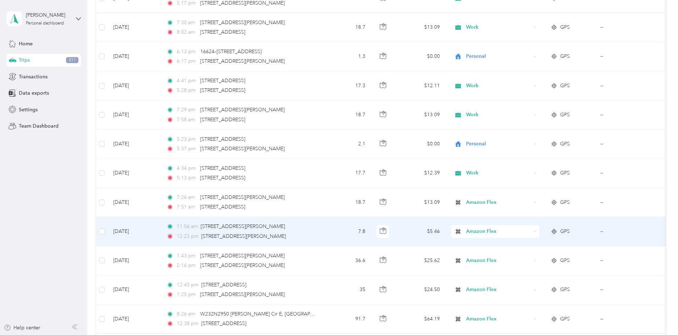
click at [539, 229] on div "Amazon Flex" at bounding box center [495, 231] width 88 height 13
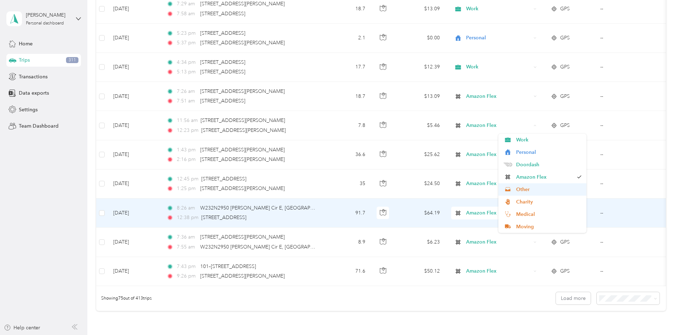
scroll to position [2024, 0]
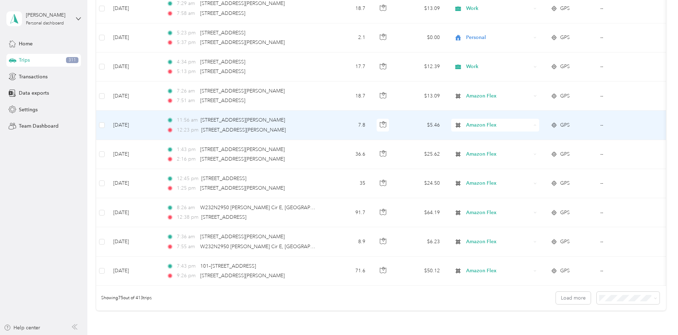
click at [528, 174] on span "Amazon Flex" at bounding box center [545, 175] width 58 height 7
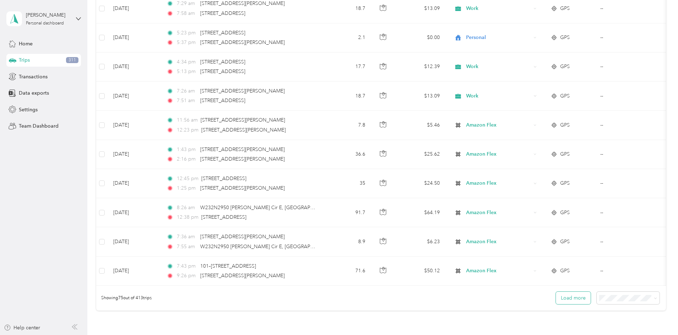
click at [556, 305] on button "Load more" at bounding box center [573, 298] width 35 height 12
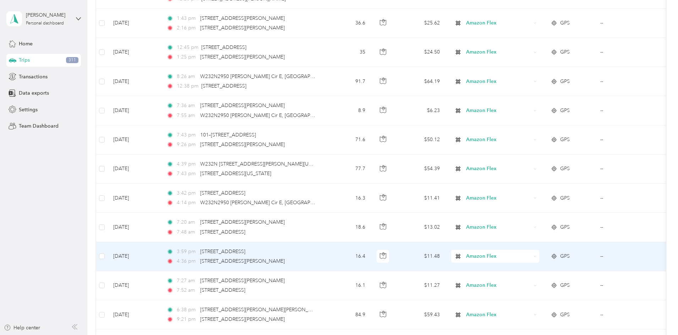
scroll to position [2166, 0]
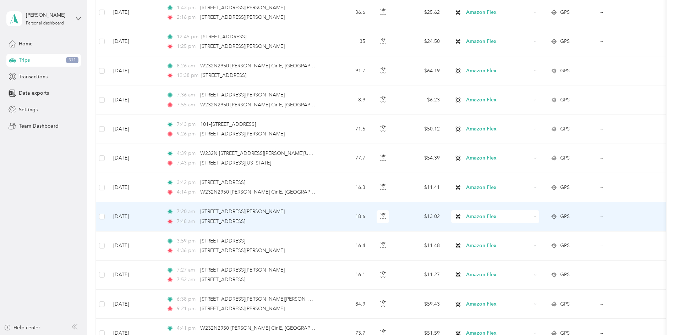
click at [537, 217] on icon at bounding box center [535, 216] width 3 height 3
click at [527, 229] on span "Work" at bounding box center [549, 229] width 66 height 7
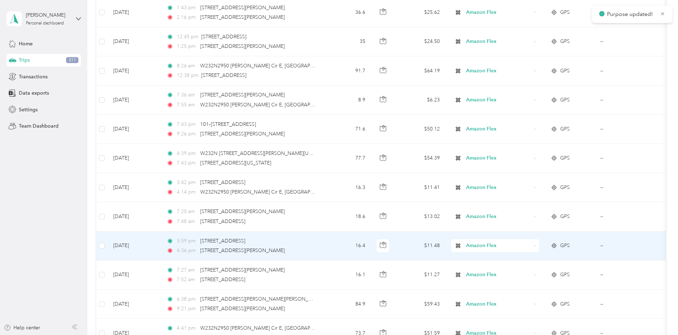
click at [537, 246] on icon at bounding box center [535, 246] width 3 height 3
click at [521, 146] on li "Work" at bounding box center [542, 146] width 88 height 12
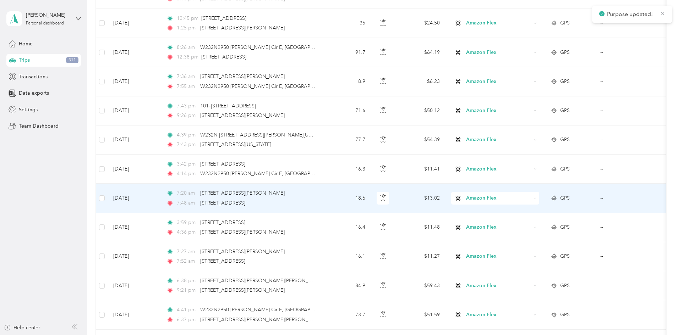
scroll to position [2201, 0]
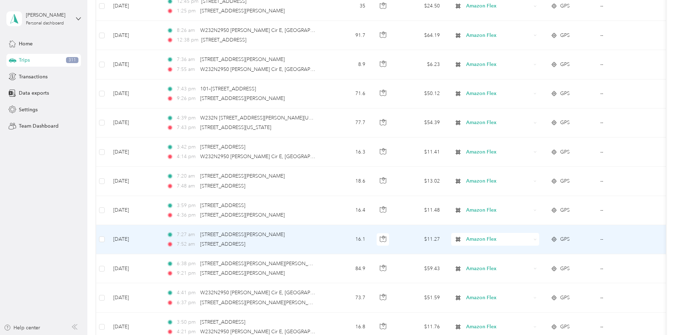
click at [537, 240] on icon at bounding box center [535, 239] width 3 height 3
click at [523, 141] on li "Work" at bounding box center [542, 139] width 88 height 12
click at [539, 245] on div "Amazon Flex" at bounding box center [495, 239] width 88 height 13
click at [515, 141] on li "Work" at bounding box center [542, 139] width 88 height 12
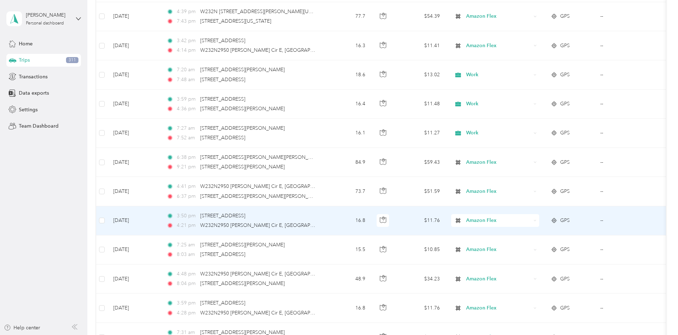
scroll to position [2343, 0]
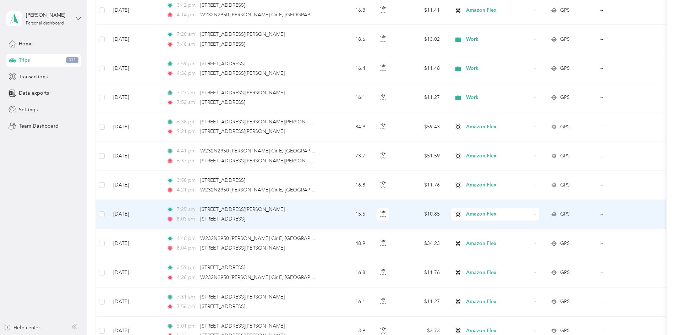
click at [537, 215] on icon at bounding box center [535, 214] width 3 height 3
click at [530, 225] on span "Work" at bounding box center [549, 226] width 66 height 7
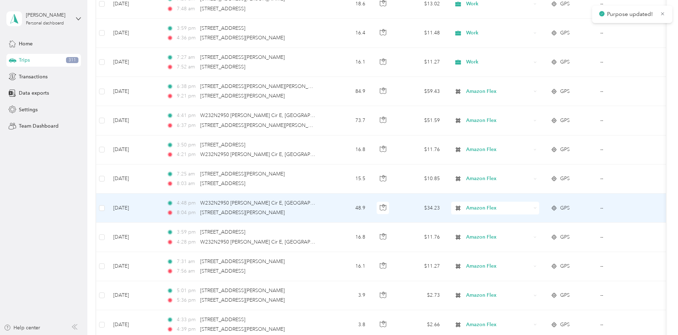
scroll to position [2414, 0]
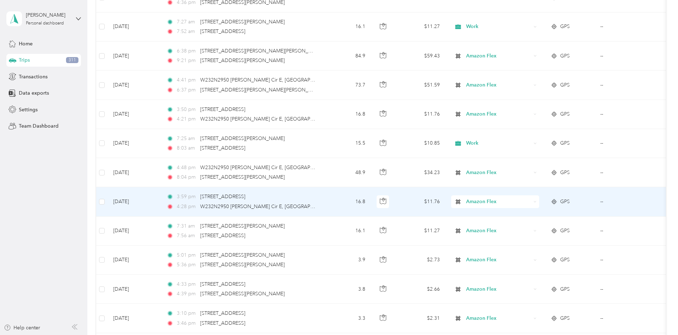
click at [537, 203] on icon at bounding box center [535, 202] width 3 height 3
click at [531, 213] on span "Work" at bounding box center [549, 214] width 66 height 7
click at [537, 203] on icon at bounding box center [535, 202] width 3 height 3
click at [537, 249] on span "Amazon Flex" at bounding box center [549, 249] width 66 height 7
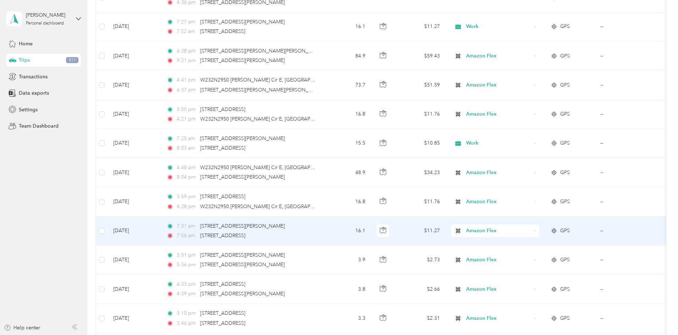
click at [539, 235] on div "Amazon Flex" at bounding box center [495, 231] width 88 height 13
click at [520, 132] on li "Work" at bounding box center [542, 130] width 88 height 12
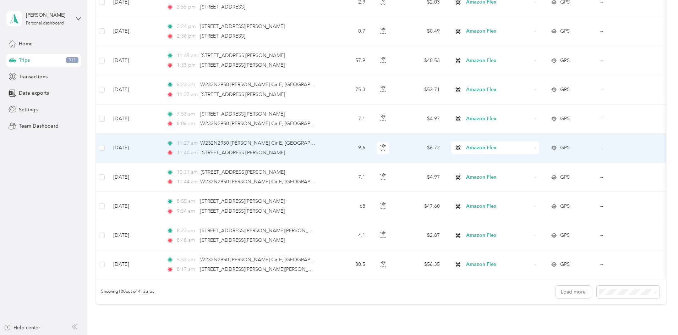
scroll to position [2769, 0]
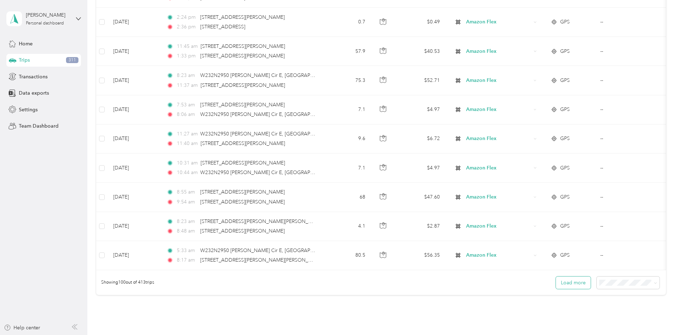
click at [556, 287] on button "Load more" at bounding box center [573, 283] width 35 height 12
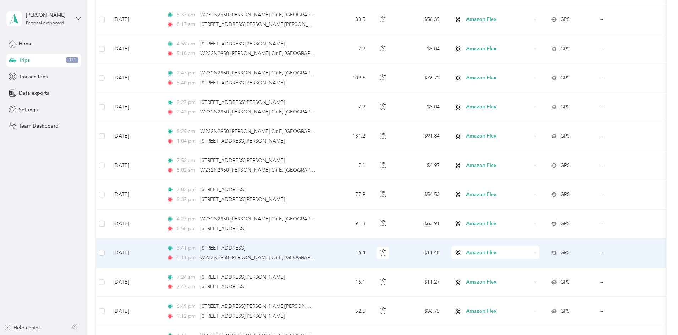
scroll to position [3018, 0]
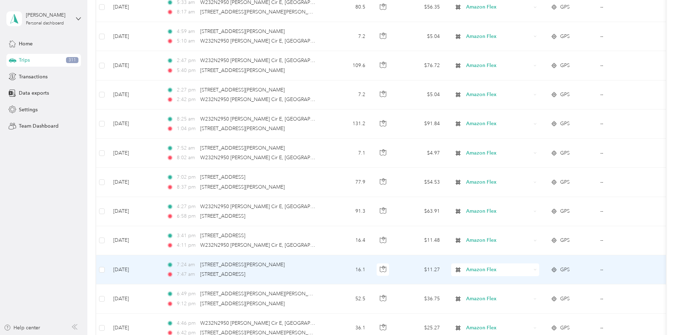
click at [537, 271] on icon at bounding box center [535, 269] width 3 height 3
click at [515, 166] on span "Work" at bounding box center [542, 169] width 78 height 7
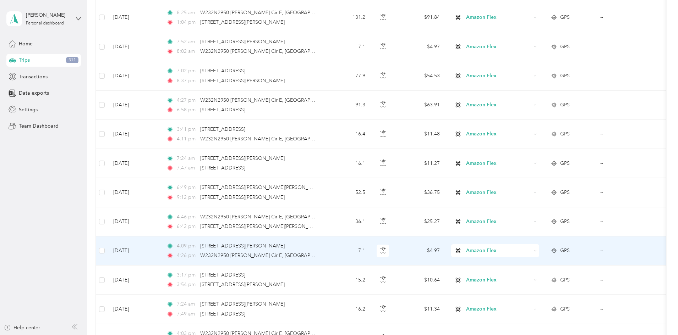
scroll to position [3160, 0]
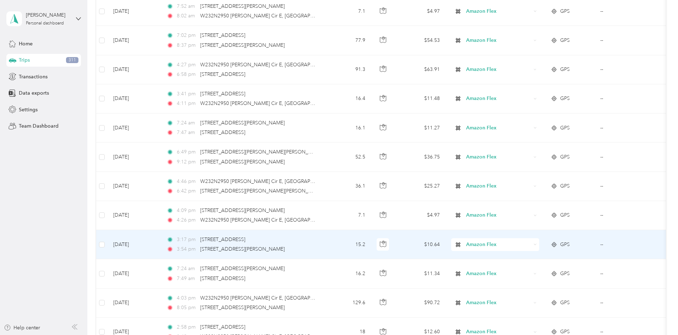
click at [537, 245] on icon at bounding box center [535, 244] width 3 height 3
click at [520, 147] on ol "Work Personal Doordash Amazon Flex Other Charity Medical Moving Commute" at bounding box center [542, 186] width 88 height 99
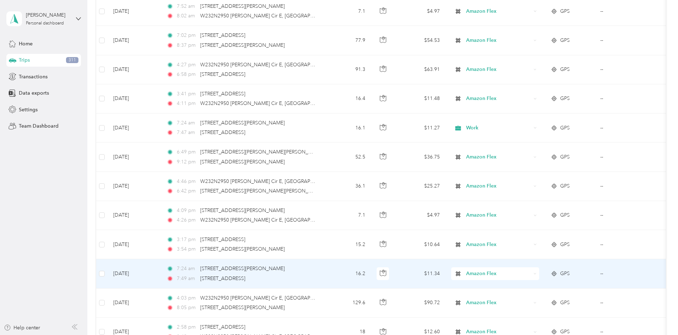
click at [539, 276] on div "Amazon Flex" at bounding box center [495, 274] width 88 height 13
click at [520, 174] on li "Work" at bounding box center [542, 170] width 88 height 12
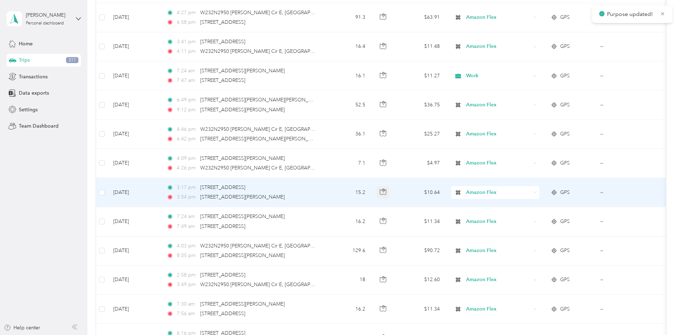
scroll to position [3231, 0]
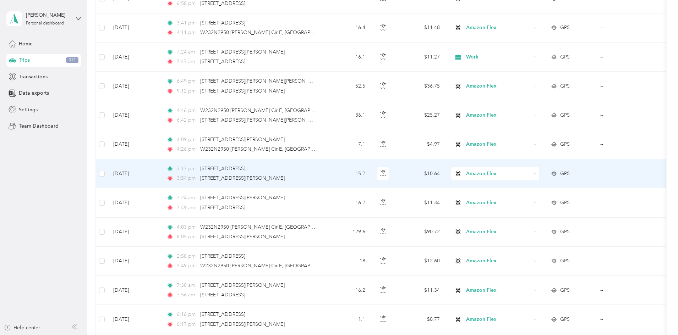
click at [537, 175] on icon at bounding box center [535, 173] width 3 height 3
click at [525, 186] on span "Work" at bounding box center [549, 187] width 66 height 7
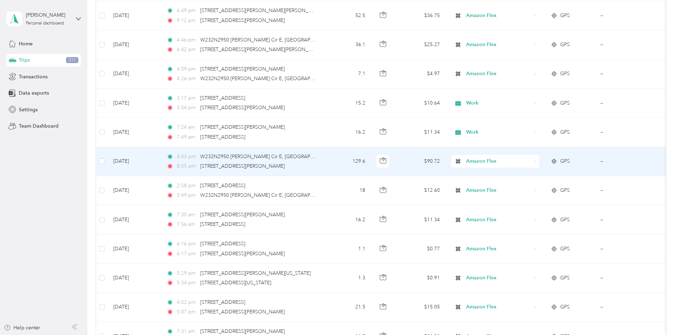
scroll to position [3302, 0]
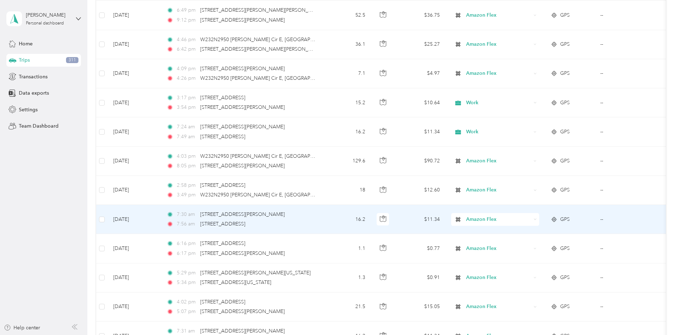
click at [537, 220] on icon at bounding box center [535, 219] width 3 height 3
click at [527, 234] on li "Work" at bounding box center [542, 233] width 88 height 12
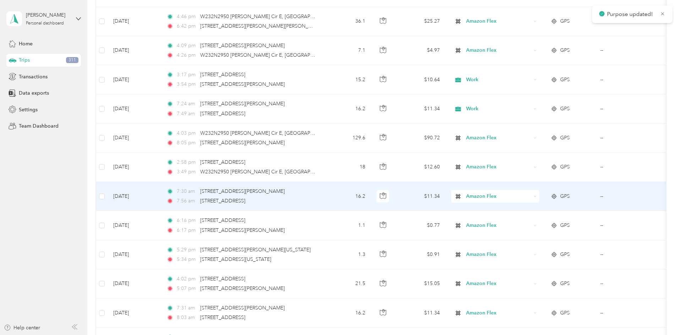
scroll to position [3337, 0]
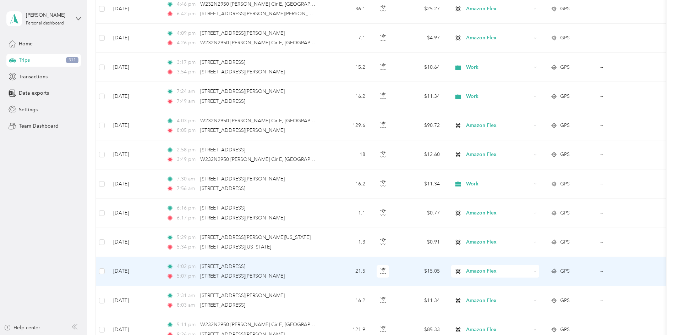
click at [539, 273] on div "Amazon Flex" at bounding box center [495, 271] width 88 height 13
click at [518, 174] on ol "Work Personal Doordash Amazon Flex Other Charity Medical Moving Commute" at bounding box center [542, 211] width 88 height 99
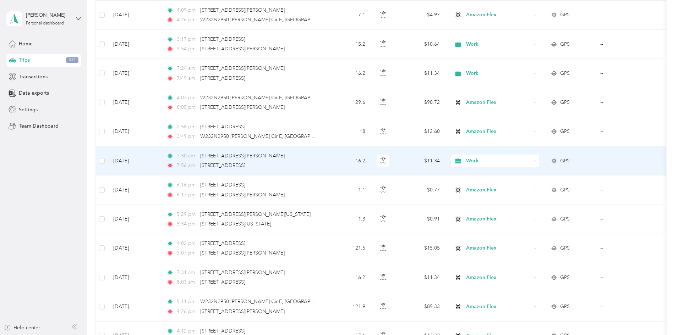
scroll to position [3373, 0]
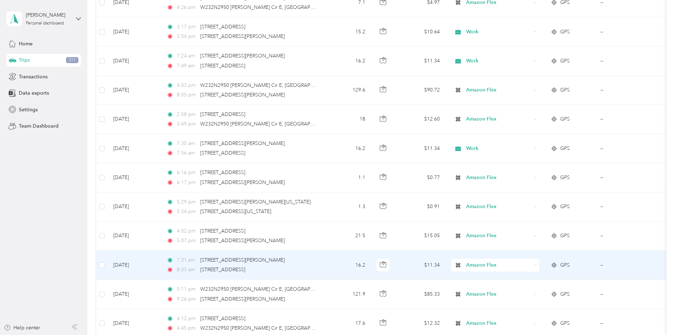
click at [537, 264] on icon at bounding box center [535, 265] width 3 height 3
click at [517, 166] on li "Work" at bounding box center [542, 165] width 88 height 12
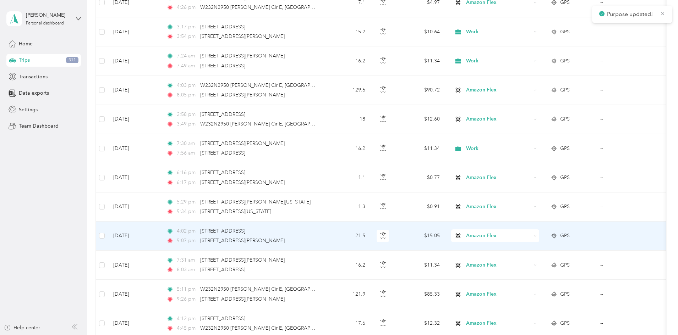
click at [539, 237] on div "Amazon Flex" at bounding box center [495, 236] width 88 height 13
click at [521, 140] on ol "Work Personal Doordash Amazon Flex Other Charity Medical Moving Commute" at bounding box center [542, 179] width 88 height 99
click at [537, 236] on icon at bounding box center [535, 236] width 3 height 3
click at [524, 137] on li "Work" at bounding box center [542, 135] width 88 height 12
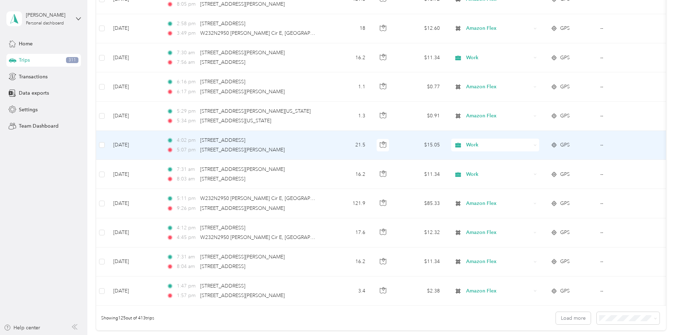
scroll to position [3479, 0]
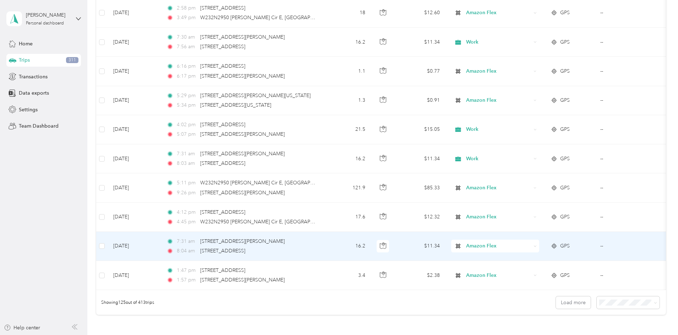
click at [537, 247] on icon at bounding box center [535, 246] width 3 height 3
click at [516, 147] on li "Work" at bounding box center [542, 144] width 88 height 12
click at [537, 246] on icon at bounding box center [535, 246] width 3 height 3
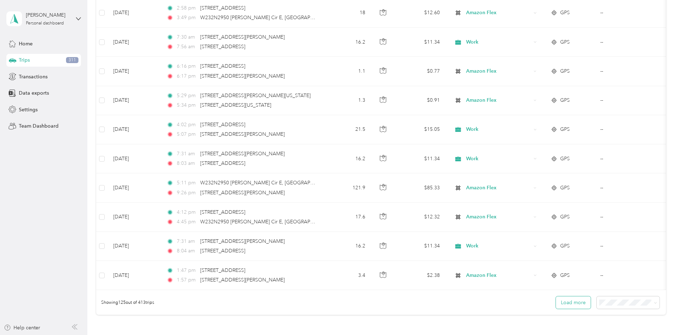
click at [556, 309] on button "Load more" at bounding box center [573, 303] width 35 height 12
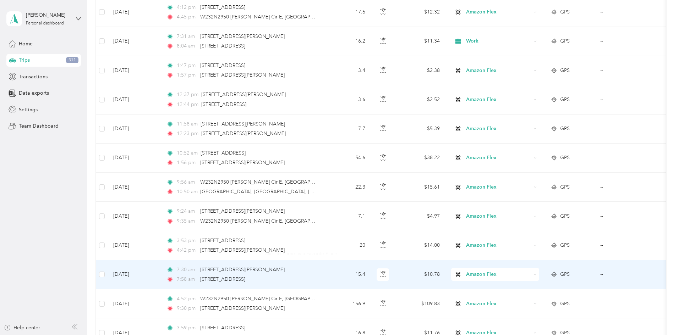
scroll to position [3692, 0]
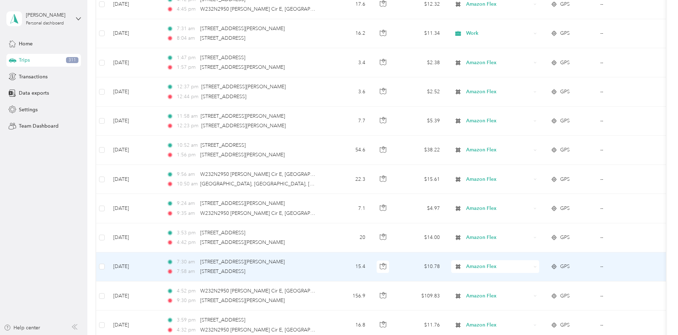
click at [537, 267] on icon at bounding box center [535, 267] width 3 height 3
click at [522, 165] on span "Work" at bounding box center [549, 166] width 66 height 7
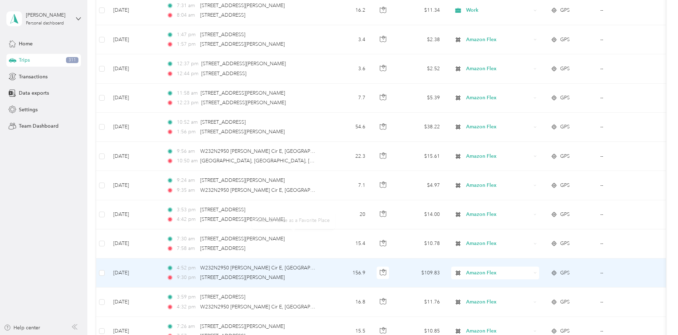
scroll to position [3763, 0]
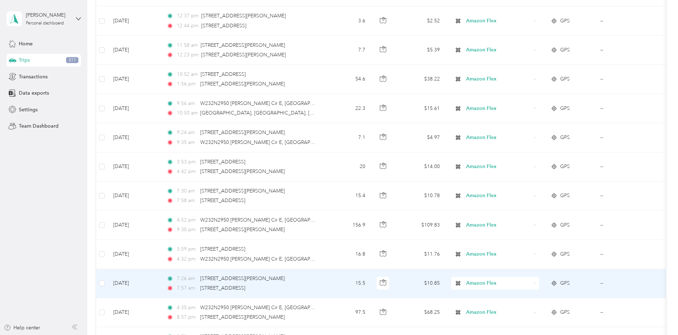
click at [539, 282] on div "Amazon Flex" at bounding box center [495, 283] width 88 height 13
click at [524, 185] on li "Work" at bounding box center [542, 182] width 88 height 12
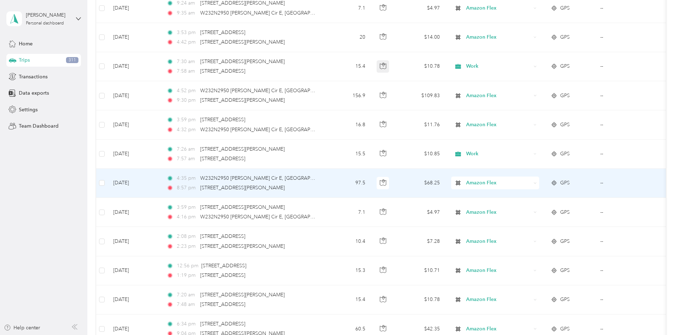
scroll to position [3905, 0]
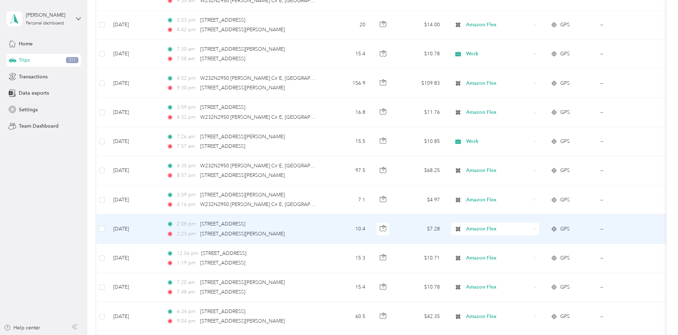
click at [531, 229] on span "Amazon Flex" at bounding box center [498, 229] width 65 height 8
click at [534, 203] on span "Medical" at bounding box center [549, 203] width 66 height 7
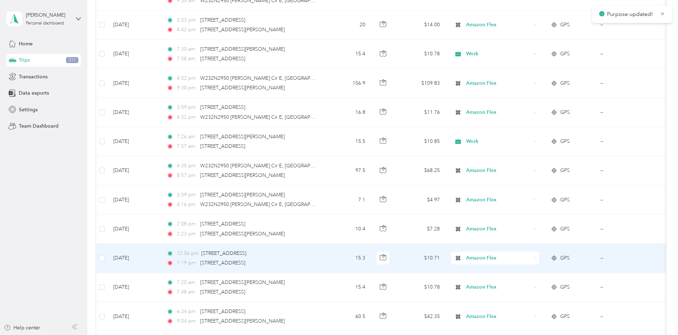
click at [539, 261] on div "Amazon Flex" at bounding box center [495, 258] width 88 height 13
click at [534, 232] on span "Medical" at bounding box center [549, 232] width 66 height 7
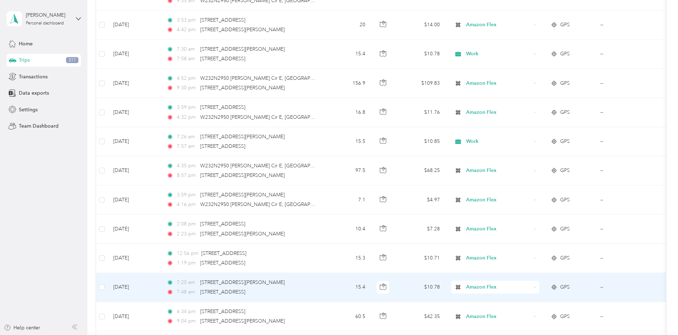
click at [539, 290] on div "Amazon Flex" at bounding box center [495, 287] width 88 height 13
click at [519, 189] on li "Work" at bounding box center [542, 187] width 88 height 12
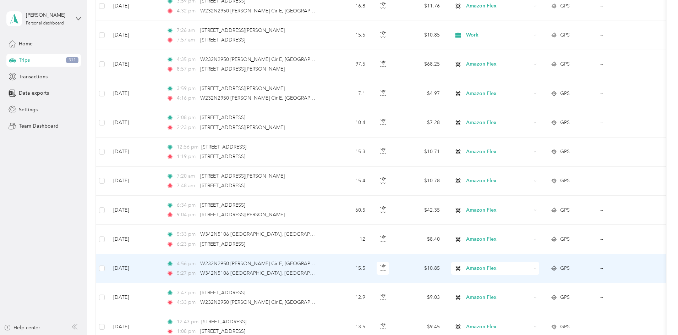
scroll to position [4047, 0]
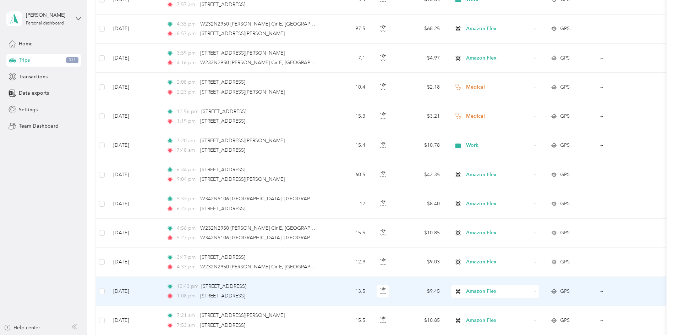
click at [531, 290] on span "Amazon Flex" at bounding box center [498, 292] width 65 height 8
click at [515, 193] on li "Work" at bounding box center [542, 188] width 88 height 12
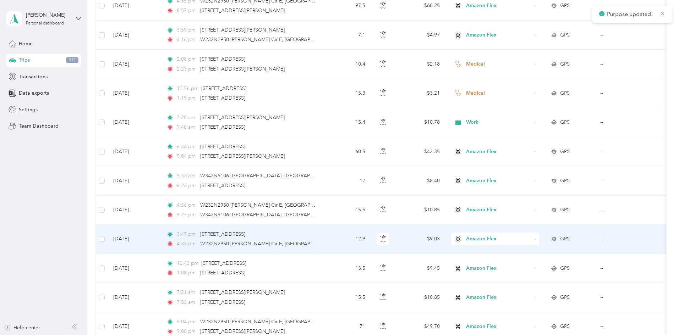
scroll to position [4083, 0]
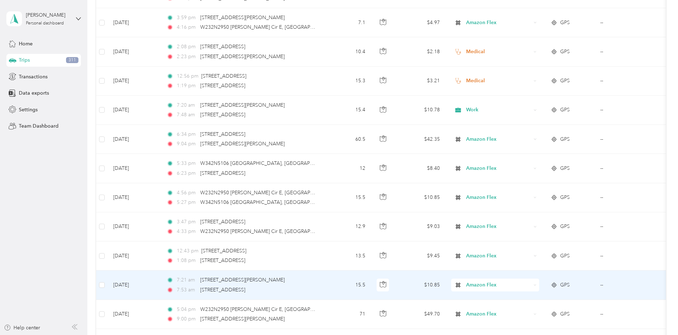
click at [537, 286] on icon at bounding box center [535, 285] width 3 height 3
click at [522, 187] on li "Work" at bounding box center [542, 183] width 88 height 12
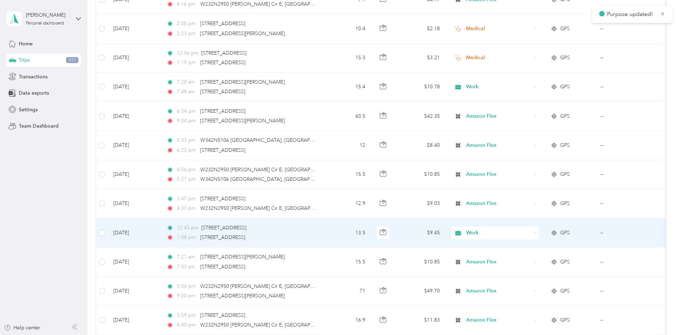
scroll to position [4118, 0]
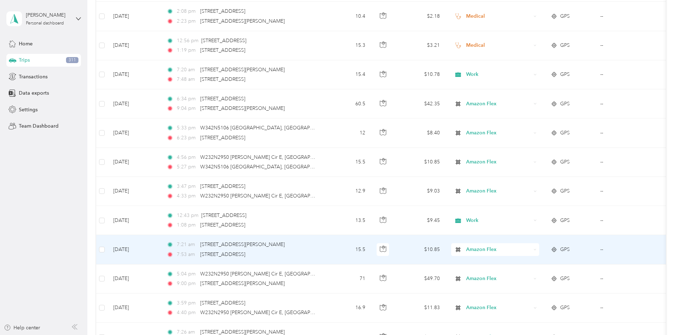
click at [539, 252] on div "Amazon Flex" at bounding box center [495, 250] width 88 height 13
click at [521, 153] on ol "Work Personal Doordash Amazon Flex Other Charity Medical Moving Commute" at bounding box center [542, 192] width 88 height 99
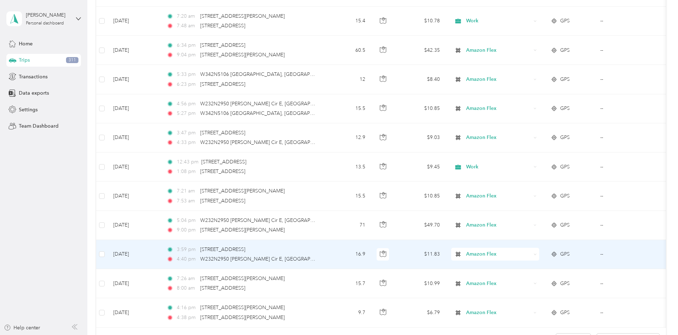
scroll to position [4189, 0]
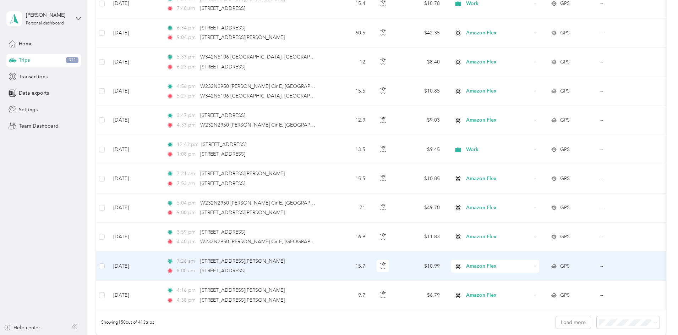
click at [537, 267] on icon at bounding box center [535, 266] width 3 height 3
click at [516, 167] on li "Work" at bounding box center [542, 165] width 88 height 12
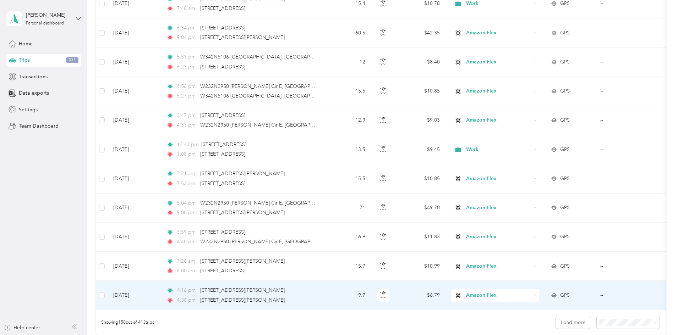
click at [539, 299] on div "Amazon Flex" at bounding box center [495, 295] width 88 height 13
click at [535, 211] on ol "Work Personal Doordash Amazon Flex Other Charity Medical Moving Commute" at bounding box center [542, 235] width 88 height 99
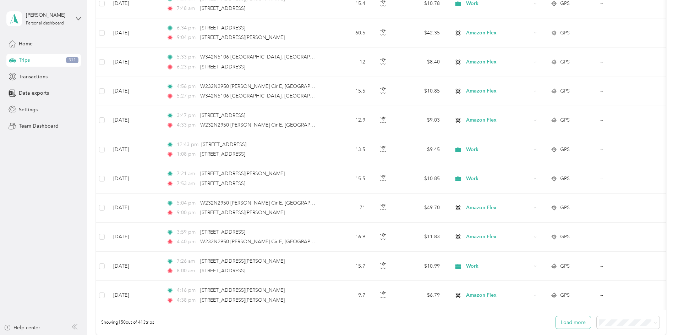
click at [556, 328] on button "Load more" at bounding box center [573, 323] width 35 height 12
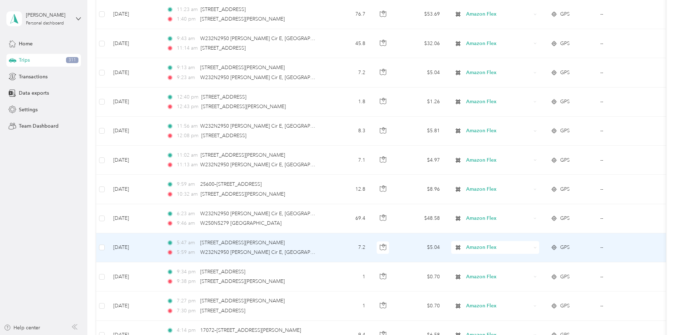
scroll to position [4544, 0]
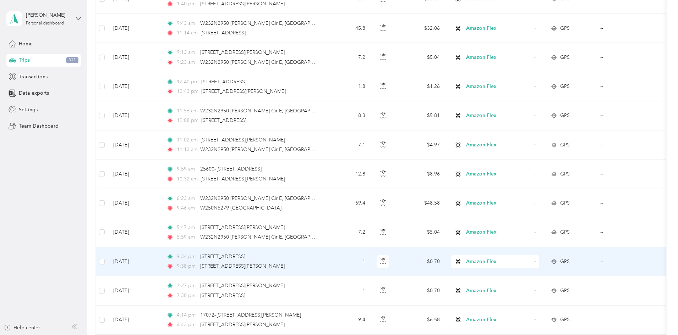
click at [539, 258] on div "Amazon Flex" at bounding box center [495, 262] width 88 height 13
click at [530, 177] on ol "Work Personal Doordash Amazon Flex Other Charity Medical Moving Commute" at bounding box center [542, 203] width 88 height 99
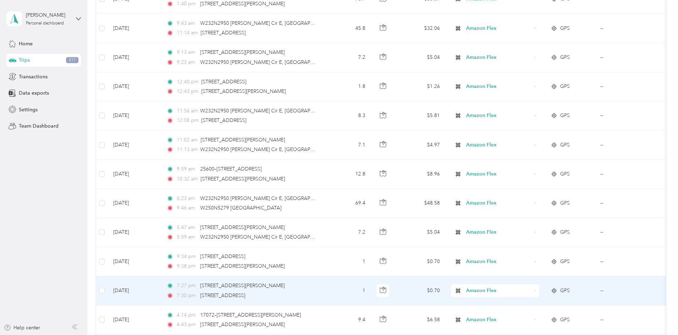
click at [539, 293] on div "Amazon Flex" at bounding box center [495, 291] width 88 height 13
click at [518, 204] on li "Personal" at bounding box center [542, 203] width 88 height 12
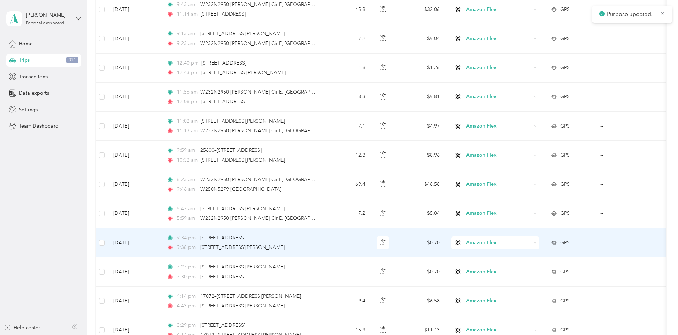
scroll to position [4580, 0]
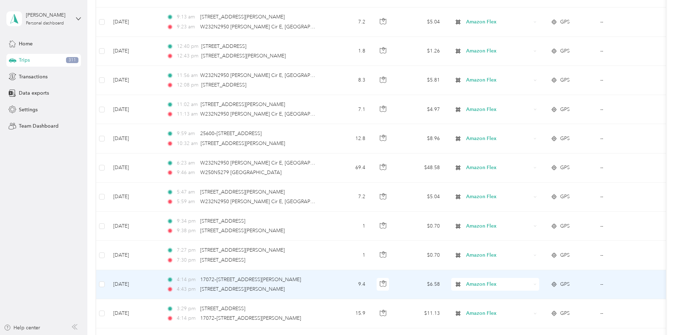
click at [537, 286] on icon at bounding box center [535, 284] width 3 height 3
click at [531, 201] on ol "Work Personal Doordash Amazon Flex Other Charity Medical Moving Commute" at bounding box center [542, 226] width 88 height 99
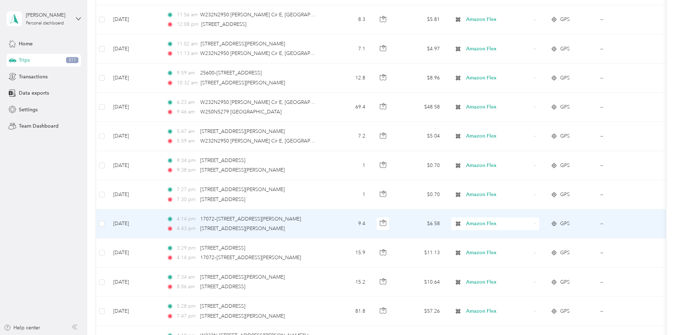
scroll to position [4651, 0]
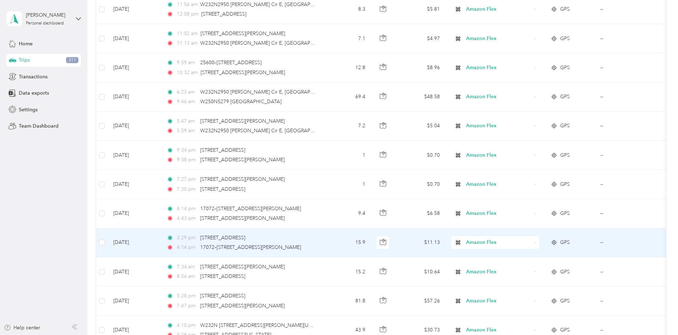
click at [539, 246] on div "Amazon Flex" at bounding box center [495, 242] width 88 height 13
click at [516, 147] on ol "Work Personal Doordash Amazon Flex Other Charity Medical Moving Commute" at bounding box center [542, 185] width 88 height 99
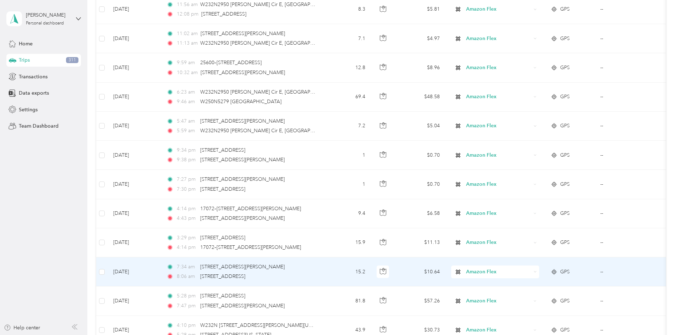
click at [537, 272] on icon at bounding box center [535, 272] width 3 height 3
click at [525, 173] on li "Work" at bounding box center [542, 169] width 88 height 12
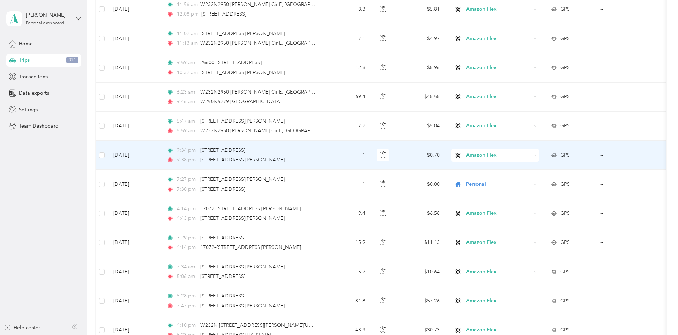
click at [539, 155] on div "Amazon Flex" at bounding box center [495, 155] width 88 height 13
click at [531, 179] on span "Personal" at bounding box center [549, 181] width 66 height 7
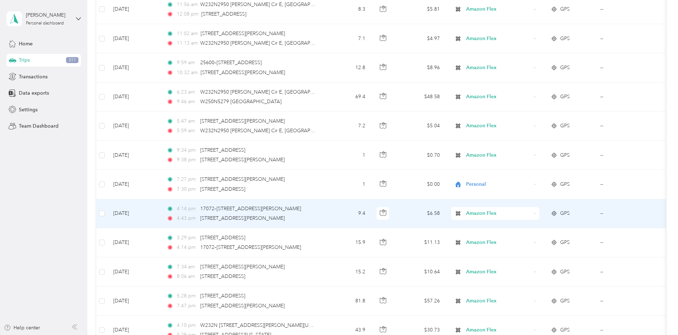
click at [537, 214] on icon at bounding box center [535, 213] width 3 height 3
click at [533, 238] on span "Personal" at bounding box center [549, 239] width 66 height 7
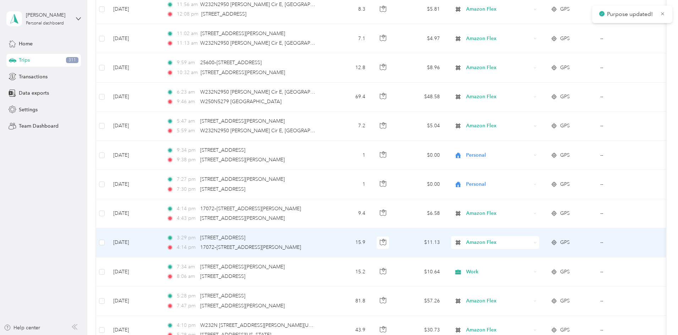
click at [539, 240] on div "Amazon Flex" at bounding box center [495, 242] width 88 height 13
click at [532, 142] on span "Work" at bounding box center [549, 138] width 66 height 7
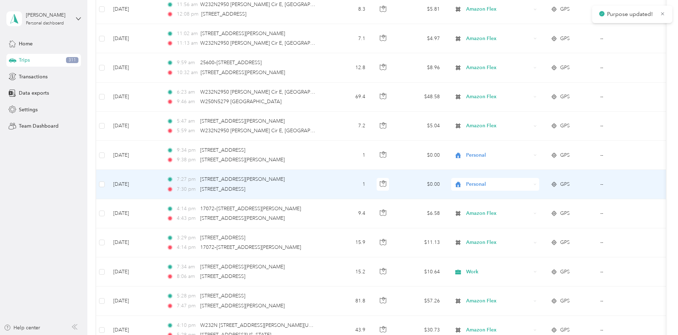
scroll to position [4686, 0]
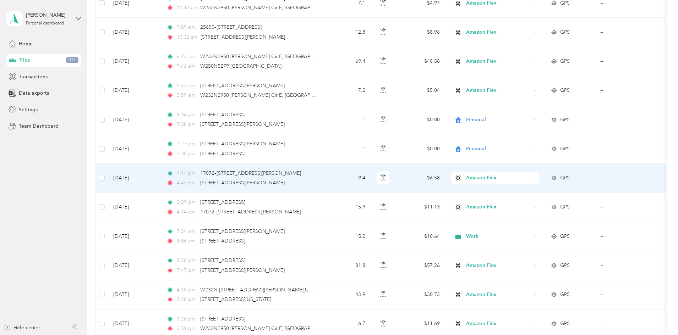
click at [537, 178] on icon at bounding box center [535, 178] width 3 height 3
click at [537, 200] on span "Personal" at bounding box center [549, 199] width 66 height 7
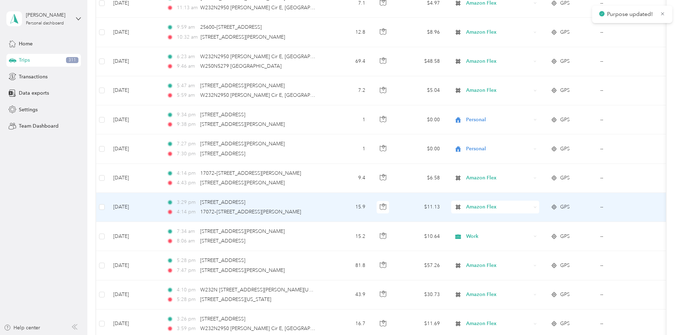
click at [539, 206] on div "Amazon Flex" at bounding box center [495, 207] width 88 height 13
click at [525, 218] on span "Work" at bounding box center [545, 217] width 58 height 7
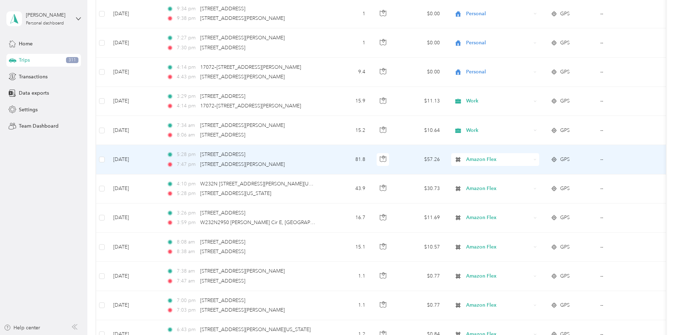
scroll to position [4793, 0]
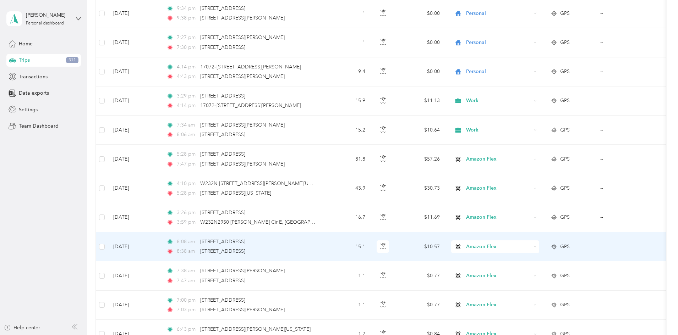
click at [537, 246] on icon at bounding box center [535, 246] width 3 height 3
click at [527, 148] on li "Work" at bounding box center [542, 146] width 88 height 12
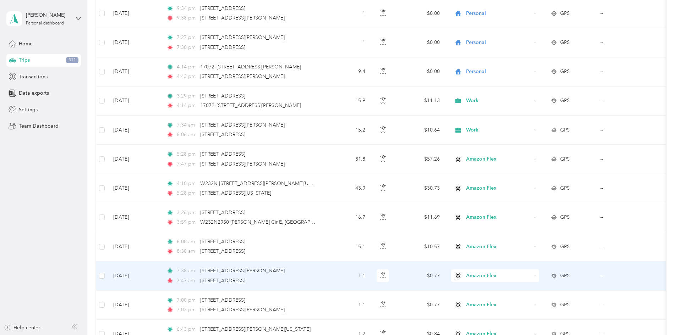
click at [539, 278] on div "Amazon Flex" at bounding box center [495, 276] width 88 height 13
click at [526, 178] on ol "Work Personal Doordash Amazon Flex Other Charity Medical Moving Commute" at bounding box center [542, 217] width 88 height 99
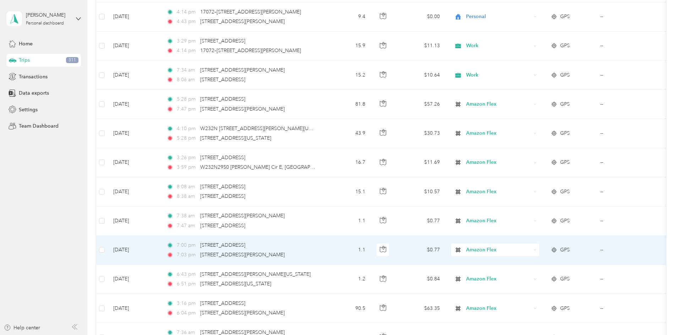
scroll to position [4864, 0]
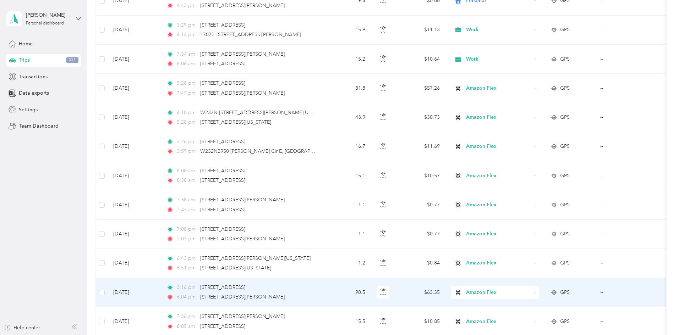
click at [539, 293] on div "Amazon Flex" at bounding box center [495, 292] width 88 height 13
click at [525, 193] on li "Work" at bounding box center [542, 192] width 88 height 12
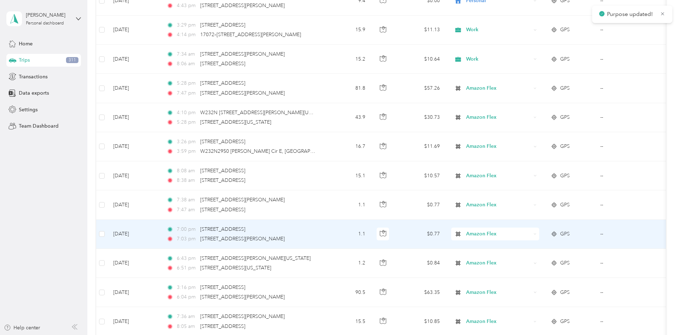
click at [539, 235] on div "Amazon Flex" at bounding box center [495, 234] width 88 height 13
click at [530, 144] on span "Personal" at bounding box center [549, 146] width 66 height 7
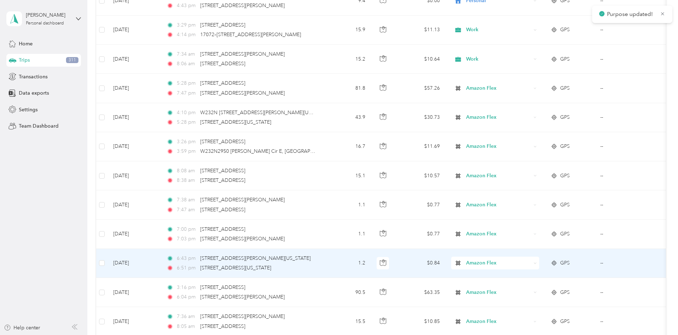
click at [539, 262] on div "Amazon Flex" at bounding box center [495, 263] width 88 height 13
click at [526, 178] on ol "Work Personal Doordash Amazon Flex Other Charity Medical Moving Commute" at bounding box center [542, 206] width 88 height 99
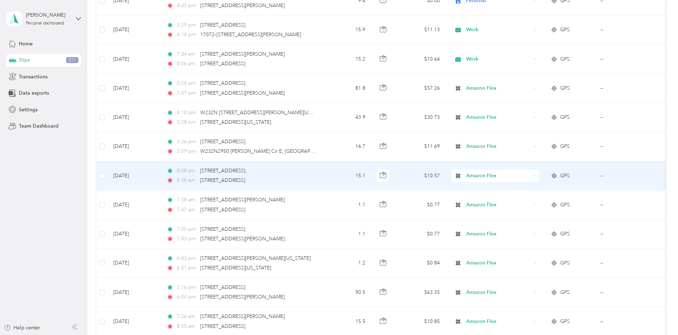
click at [539, 178] on div "Amazon Flex" at bounding box center [495, 176] width 88 height 13
click at [535, 192] on ol "Work Personal Doordash Amazon Flex Other Charity Medical Moving Commute" at bounding box center [542, 230] width 88 height 99
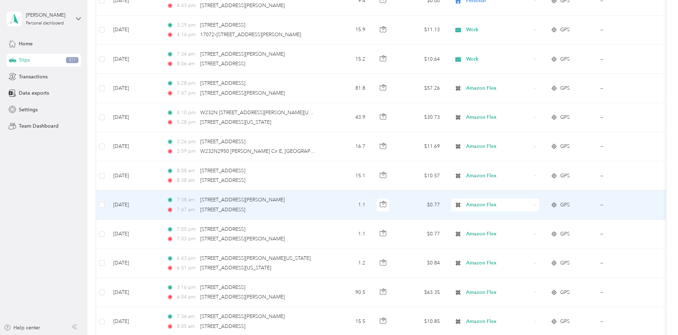
click at [537, 204] on icon at bounding box center [535, 205] width 3 height 3
click at [520, 218] on span "Work" at bounding box center [549, 215] width 66 height 7
click at [537, 206] on icon at bounding box center [535, 205] width 3 height 3
click at [522, 215] on span "Work" at bounding box center [549, 218] width 66 height 7
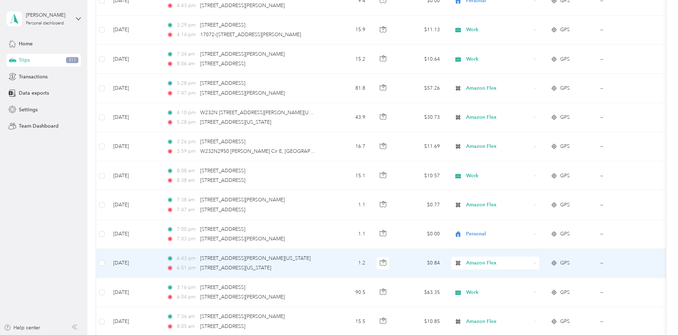
click at [539, 265] on div "Amazon Flex" at bounding box center [495, 263] width 88 height 13
click at [527, 180] on li "Personal" at bounding box center [542, 175] width 88 height 12
click at [539, 261] on div "Amazon Flex" at bounding box center [495, 263] width 88 height 13
click at [522, 180] on ol "Work Personal Doordash Amazon Flex Other Charity Medical Moving Commute" at bounding box center [542, 202] width 88 height 99
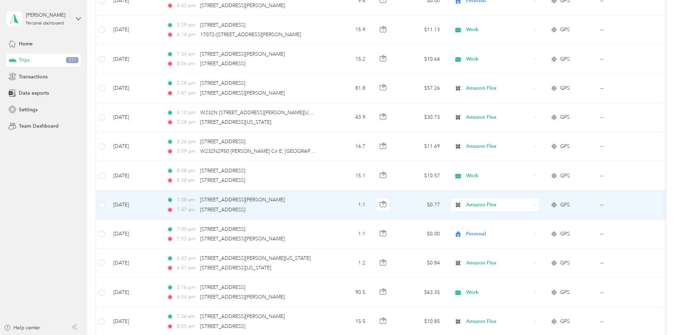
click at [539, 207] on div "Amazon Flex" at bounding box center [495, 205] width 88 height 13
click at [518, 219] on li "Work" at bounding box center [542, 214] width 88 height 12
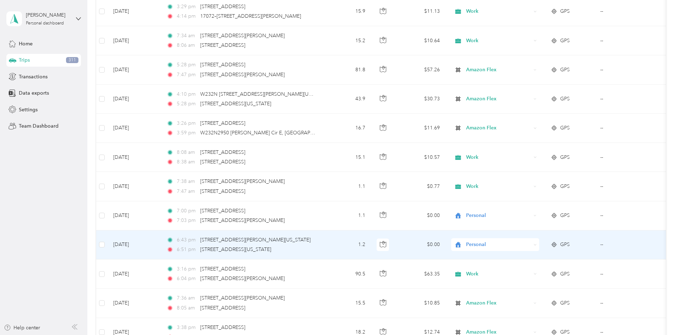
scroll to position [4899, 0]
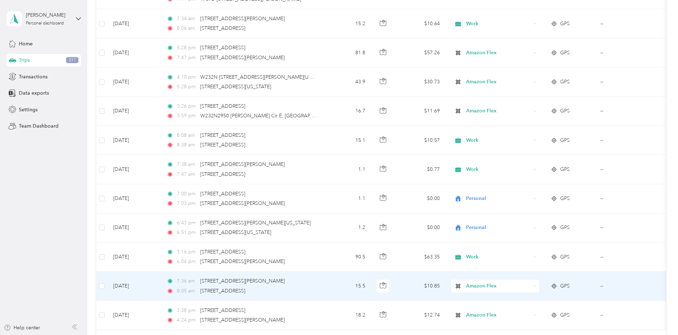
click at [537, 287] on icon at bounding box center [535, 286] width 3 height 3
click at [517, 184] on span "Work" at bounding box center [549, 182] width 66 height 7
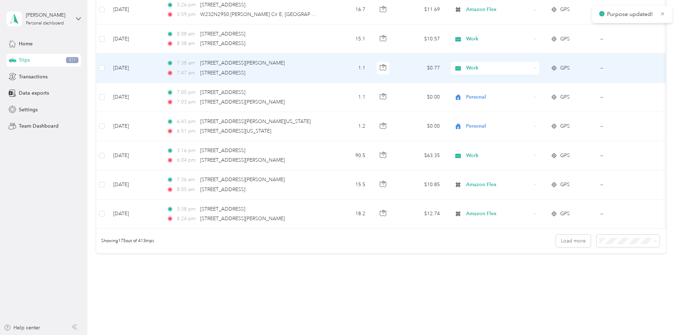
scroll to position [5006, 0]
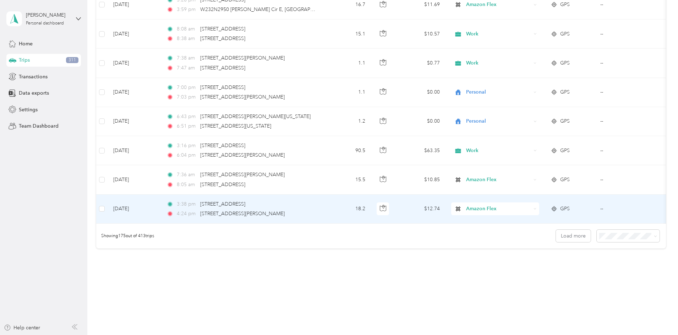
click at [539, 211] on div "Amazon Flex" at bounding box center [495, 209] width 88 height 13
click at [520, 221] on span "Work" at bounding box center [549, 218] width 66 height 7
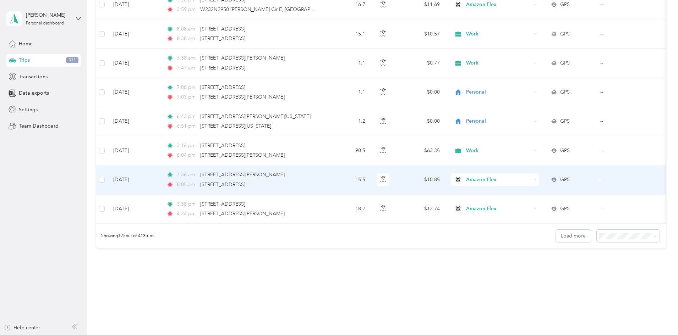
click at [545, 178] on td "Amazon Flex" at bounding box center [495, 179] width 99 height 29
click at [577, 335] on div at bounding box center [337, 335] width 675 height 0
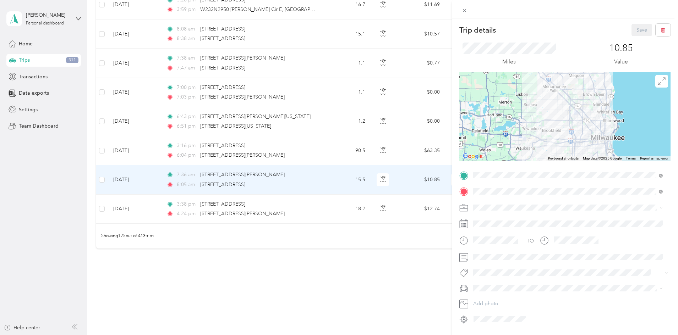
drag, startPoint x: 264, startPoint y: 284, endPoint x: 321, endPoint y: 272, distance: 57.5
click at [267, 282] on div "Trip details Save This trip cannot be edited because it is either under review,…" at bounding box center [339, 167] width 678 height 335
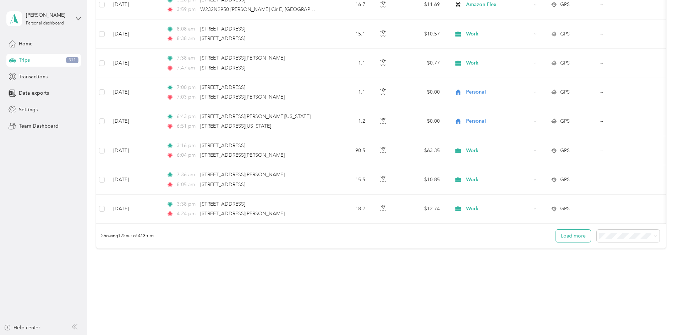
click at [556, 241] on button "Load more" at bounding box center [573, 236] width 35 height 12
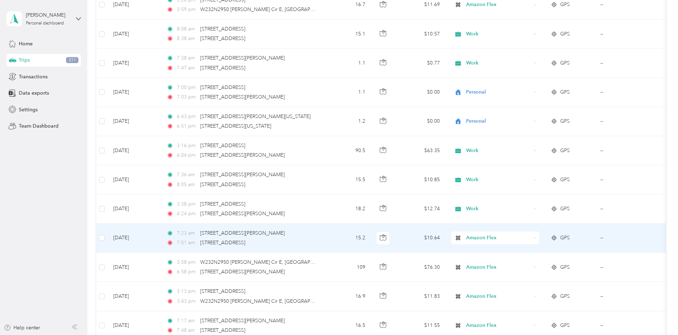
click at [539, 237] on div "Amazon Flex" at bounding box center [495, 238] width 88 height 13
click at [518, 136] on span "Work" at bounding box center [549, 136] width 66 height 7
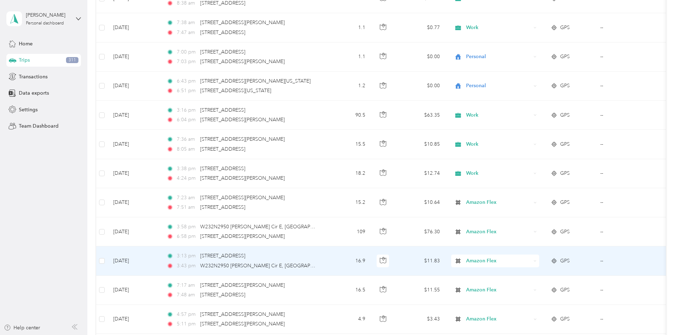
click at [537, 261] on icon at bounding box center [535, 261] width 3 height 3
click at [521, 163] on span "Work" at bounding box center [549, 160] width 66 height 7
click at [537, 263] on icon at bounding box center [535, 261] width 3 height 3
click at [526, 192] on li "Amazon Flex" at bounding box center [542, 196] width 88 height 12
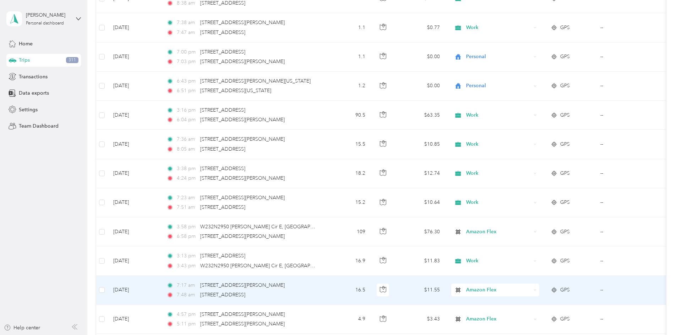
click at [537, 290] on icon at bounding box center [535, 290] width 3 height 3
click at [519, 191] on span "Work" at bounding box center [549, 189] width 66 height 7
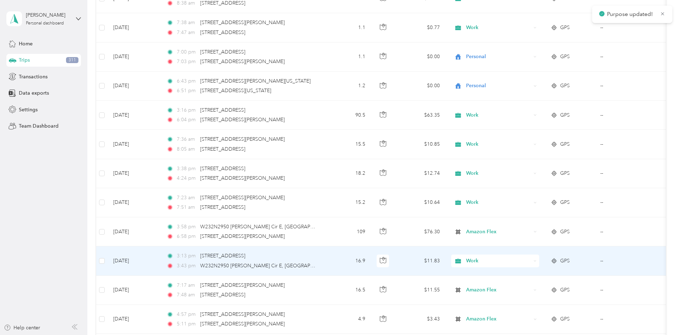
click at [539, 262] on div "Work" at bounding box center [495, 261] width 88 height 13
click at [524, 198] on li "Amazon Flex" at bounding box center [542, 198] width 88 height 12
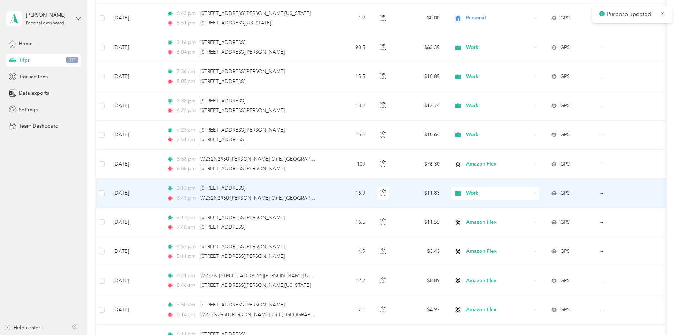
scroll to position [5112, 0]
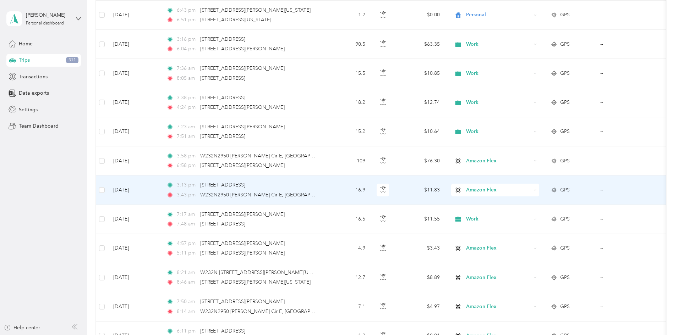
click at [531, 193] on span "Amazon Flex" at bounding box center [498, 190] width 65 height 8
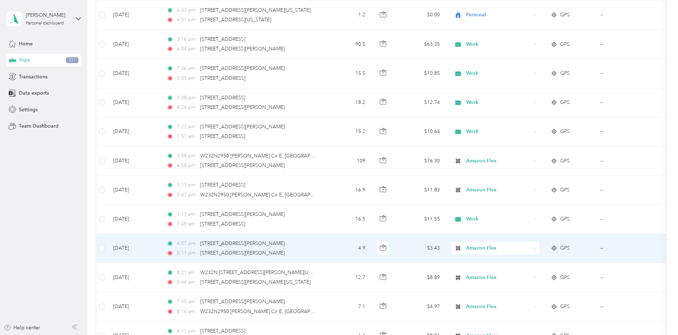
click at [446, 250] on td "$3.43" at bounding box center [421, 248] width 50 height 29
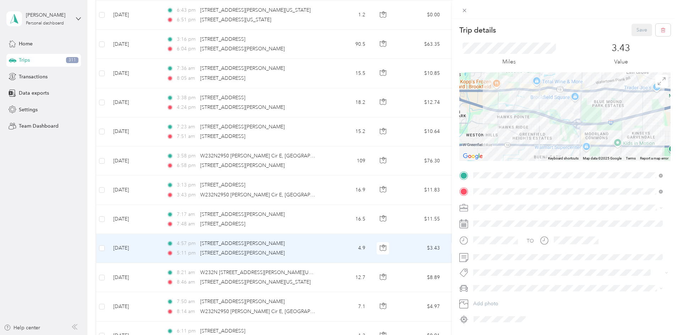
drag, startPoint x: 352, startPoint y: 198, endPoint x: 322, endPoint y: 234, distance: 46.6
click at [354, 198] on div "Trip details Save This trip cannot be edited because it is either under review,…" at bounding box center [339, 167] width 678 height 335
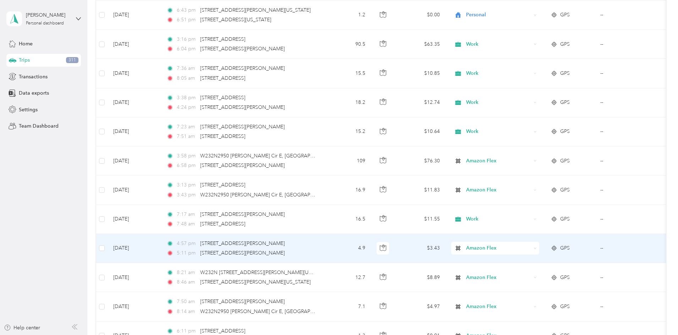
click at [539, 249] on div "Amazon Flex" at bounding box center [495, 248] width 88 height 13
click at [525, 160] on span "Personal" at bounding box center [549, 156] width 66 height 7
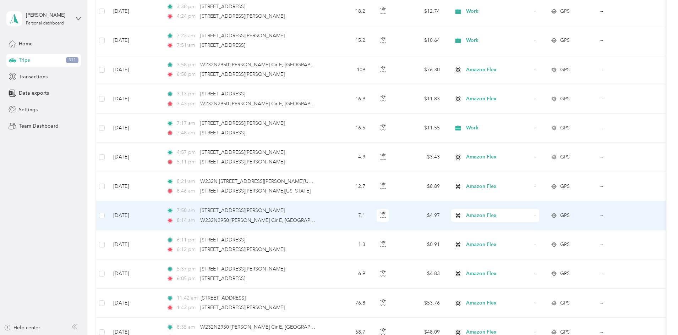
scroll to position [5219, 0]
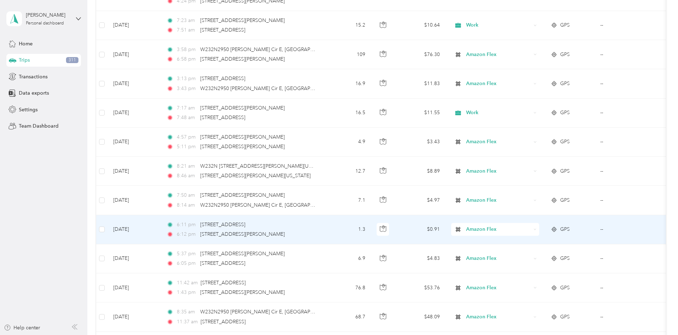
click at [539, 232] on div "Amazon Flex" at bounding box center [495, 229] width 88 height 13
click at [515, 140] on span "Personal" at bounding box center [542, 138] width 78 height 7
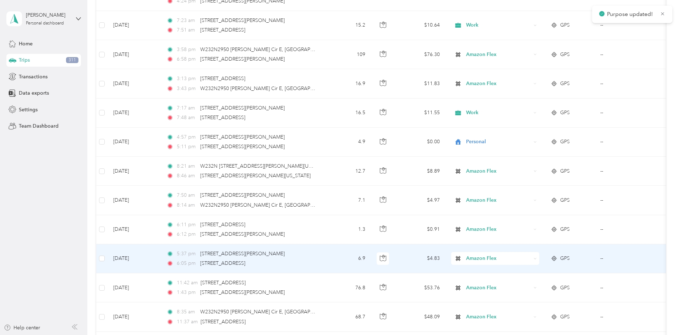
click at [531, 259] on span "Amazon Flex" at bounding box center [498, 259] width 65 height 8
click at [518, 169] on span "Personal" at bounding box center [549, 167] width 66 height 7
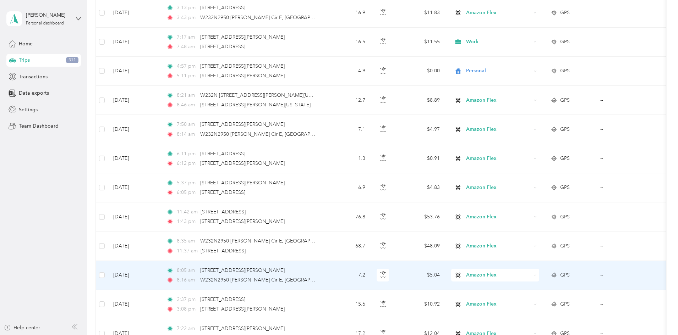
scroll to position [5325, 0]
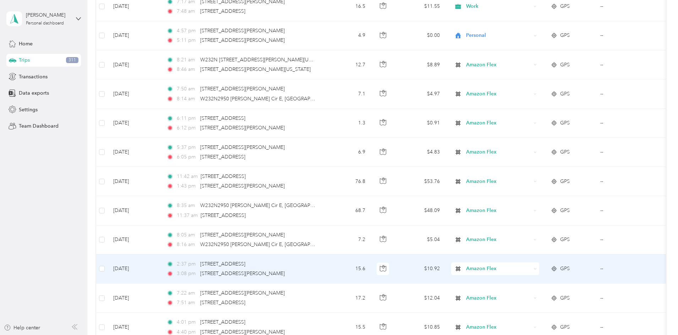
click at [539, 268] on div "Amazon Flex" at bounding box center [495, 269] width 88 height 13
click at [522, 173] on ol "Work Personal Doordash Amazon Flex Other Charity Medical Moving Commute" at bounding box center [542, 212] width 88 height 99
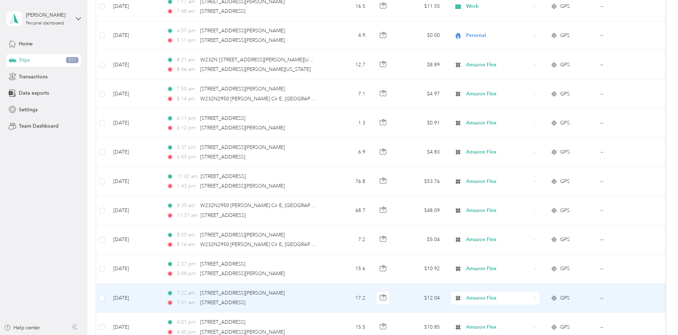
click at [537, 297] on icon at bounding box center [535, 298] width 3 height 3
click at [510, 196] on icon at bounding box center [507, 194] width 9 height 6
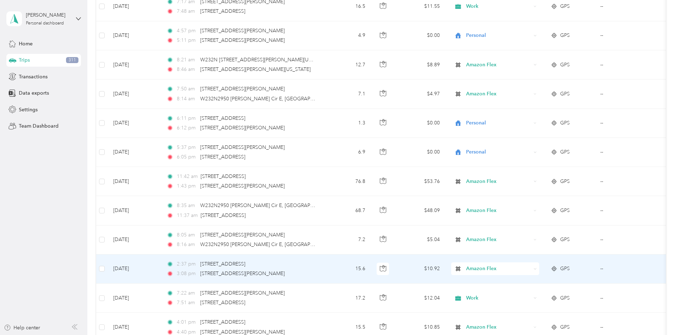
click at [539, 271] on div "Amazon Flex" at bounding box center [495, 269] width 88 height 13
click at [507, 166] on icon at bounding box center [508, 165] width 6 height 5
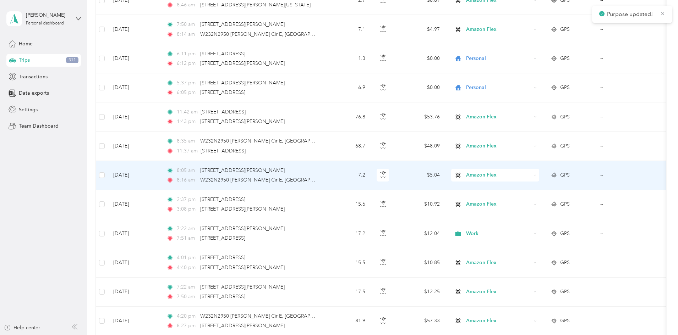
scroll to position [5432, 0]
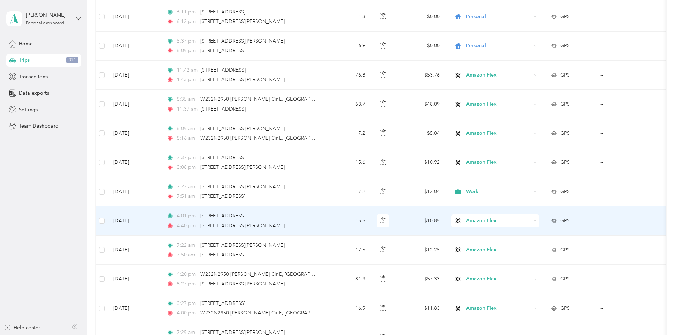
click at [539, 222] on div "Amazon Flex" at bounding box center [495, 221] width 88 height 13
click at [511, 232] on icon at bounding box center [507, 231] width 9 height 6
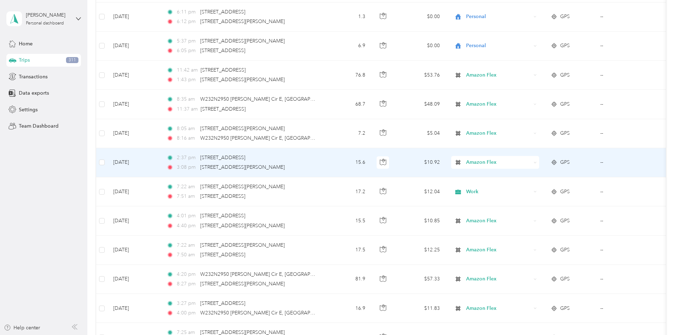
click at [539, 165] on div "Amazon Flex" at bounding box center [495, 162] width 88 height 13
click at [507, 174] on icon at bounding box center [507, 176] width 9 height 6
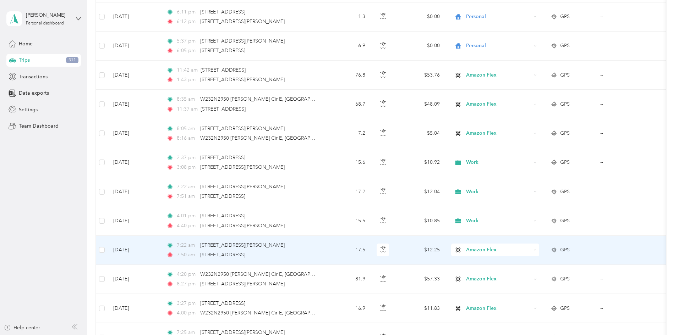
click at [537, 250] on icon at bounding box center [535, 250] width 3 height 3
click at [509, 153] on ol "Work Personal Doordash Amazon Flex Other Charity Medical Moving Commute" at bounding box center [542, 193] width 88 height 99
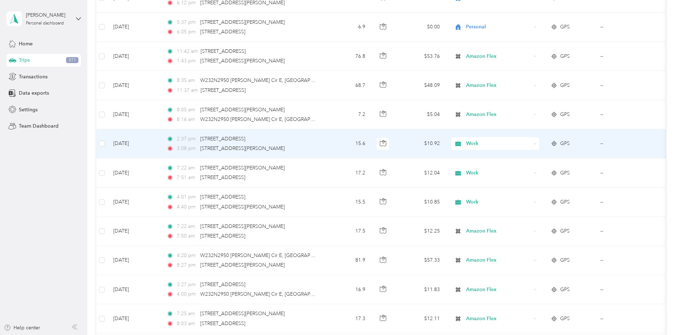
scroll to position [5467, 0]
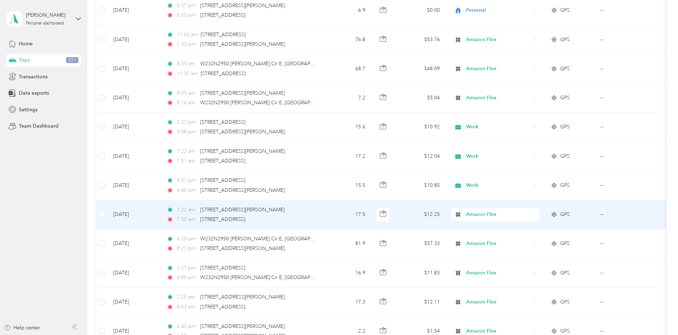
click at [537, 214] on icon at bounding box center [535, 214] width 3 height 3
click at [521, 229] on li "Work" at bounding box center [542, 228] width 88 height 12
click at [539, 214] on div "Amazon Flex" at bounding box center [495, 214] width 88 height 13
click at [512, 227] on span "Work" at bounding box center [542, 225] width 78 height 7
click at [531, 217] on span "Amazon Flex" at bounding box center [498, 215] width 65 height 8
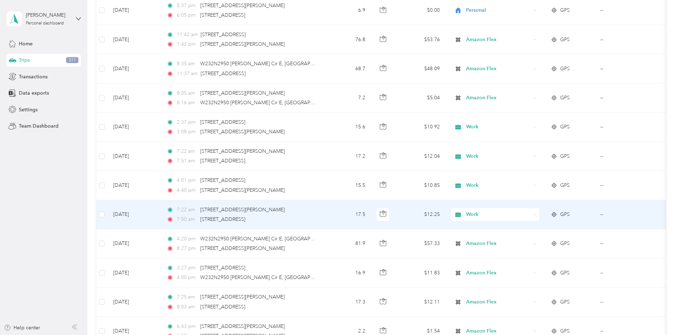
click at [324, 215] on td "7:22 am [STREET_ADDRESS][PERSON_NAME] 7:50 am [STREET_ADDRESS]" at bounding box center [242, 215] width 163 height 29
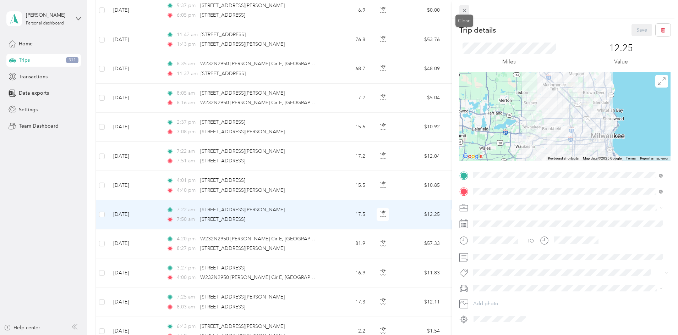
click at [464, 13] on icon at bounding box center [465, 10] width 6 height 6
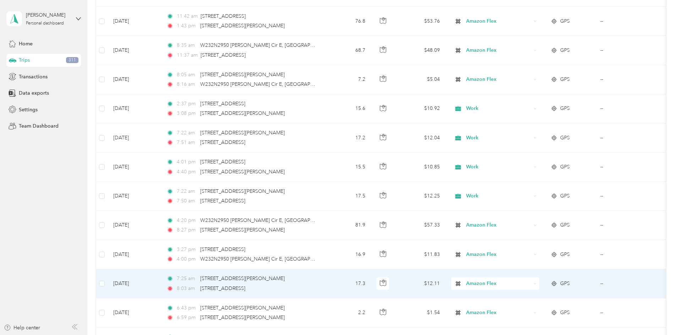
scroll to position [5503, 0]
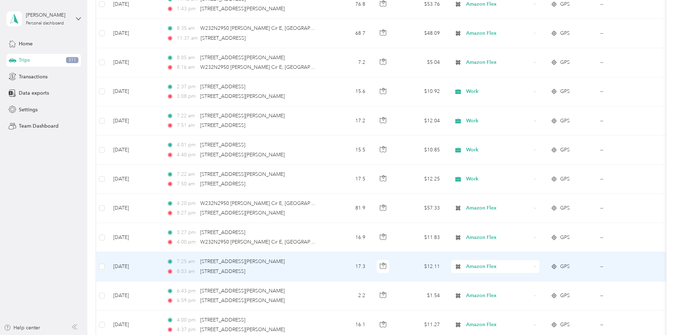
click at [537, 267] on icon at bounding box center [535, 267] width 3 height 3
click at [506, 166] on span "Work" at bounding box center [542, 162] width 78 height 7
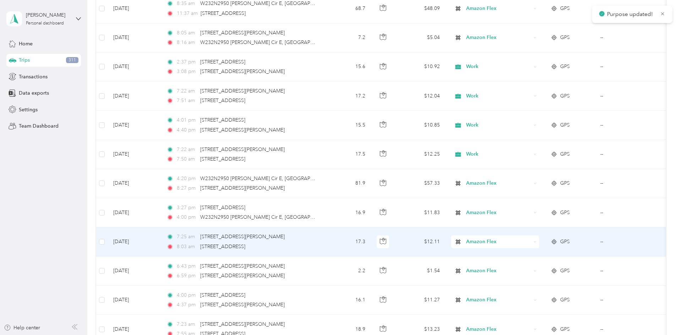
scroll to position [5538, 0]
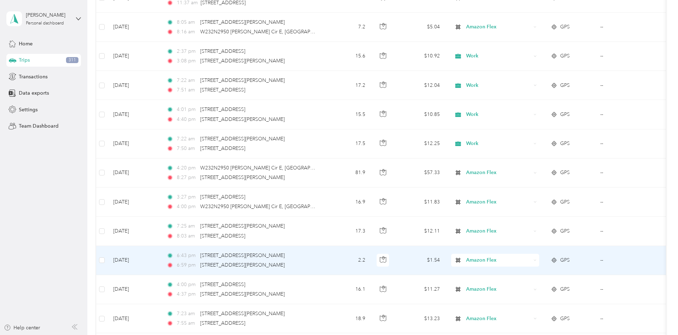
click at [539, 262] on div "Amazon Flex" at bounding box center [495, 260] width 88 height 13
click at [515, 174] on li "Personal" at bounding box center [542, 169] width 88 height 12
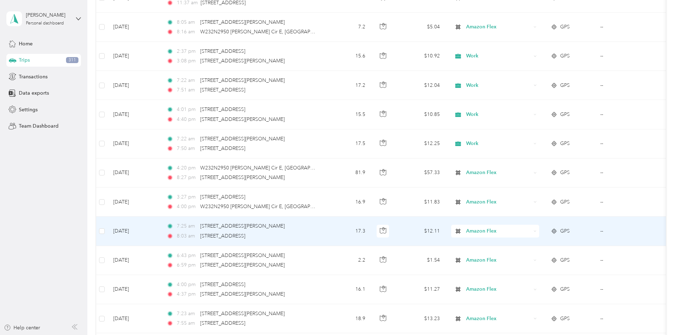
click at [537, 233] on icon at bounding box center [535, 231] width 3 height 3
click at [505, 132] on li "Work" at bounding box center [542, 131] width 88 height 12
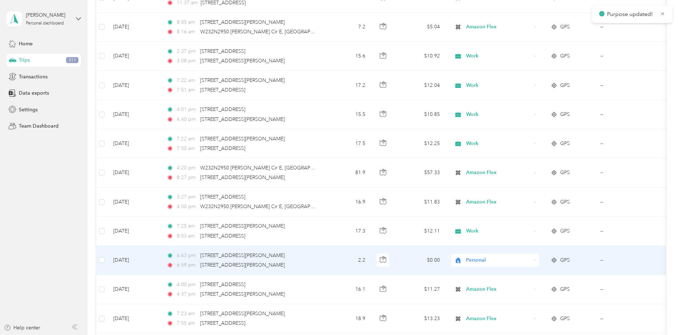
scroll to position [5574, 0]
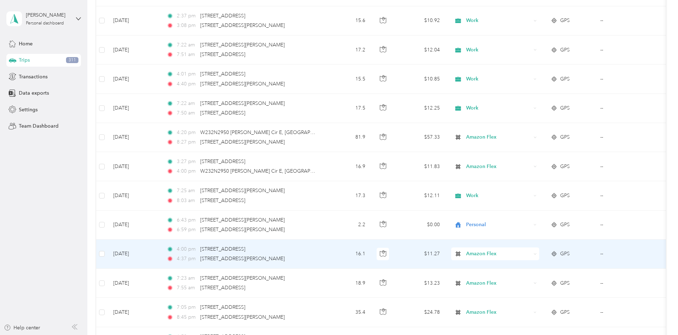
click at [539, 256] on div "Amazon Flex" at bounding box center [495, 254] width 88 height 13
click at [509, 155] on li "Work" at bounding box center [542, 154] width 88 height 12
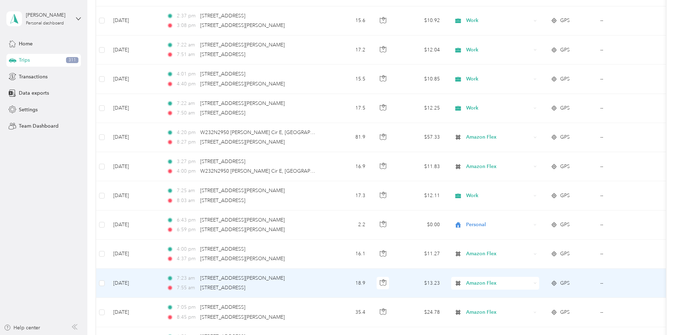
click at [537, 283] on icon at bounding box center [535, 283] width 3 height 3
click at [511, 182] on icon at bounding box center [507, 183] width 9 height 6
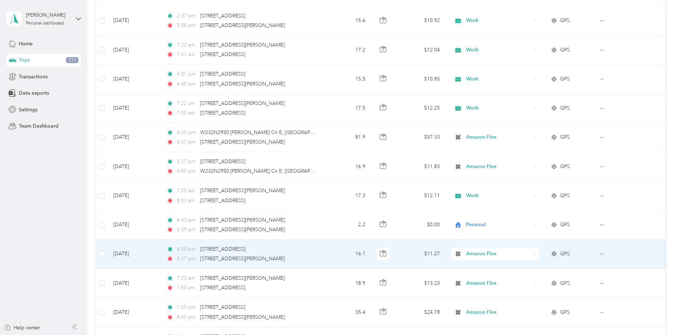
click at [531, 256] on span "Amazon Flex" at bounding box center [498, 254] width 65 height 8
click at [509, 154] on li "Work" at bounding box center [542, 153] width 88 height 12
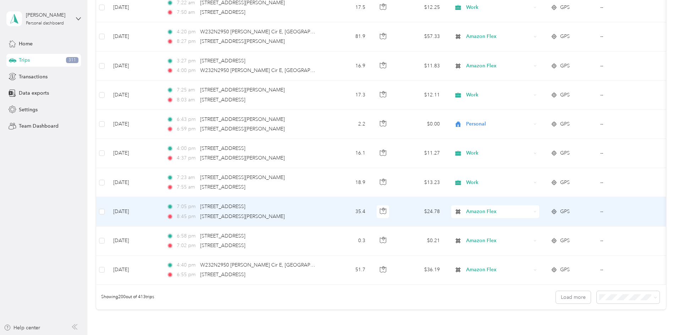
scroll to position [5680, 0]
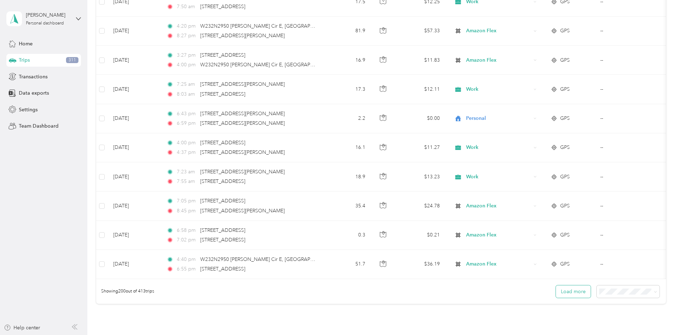
click at [556, 298] on button "Load more" at bounding box center [573, 292] width 35 height 12
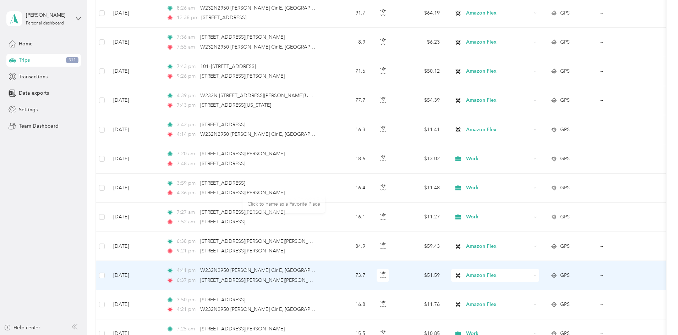
scroll to position [2222, 0]
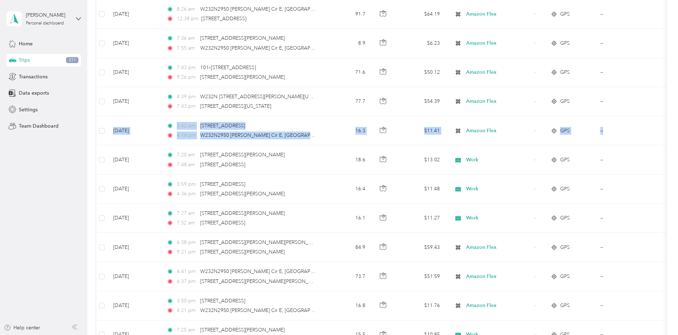
drag, startPoint x: 672, startPoint y: 118, endPoint x: 677, endPoint y: 101, distance: 18.0
click at [675, 89] on div "Trips New trip 8,162.9 mi Work 258.4 mi Personal 25.7 mi Other 0 mi Unclassifie…" at bounding box center [380, 167] width 587 height 335
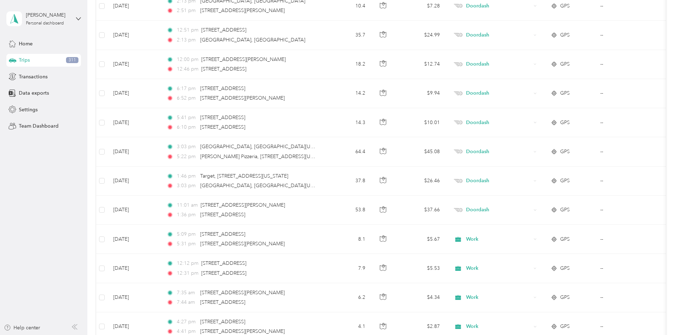
scroll to position [0, 0]
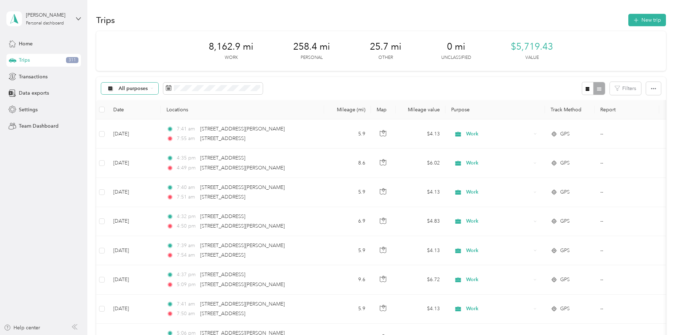
click at [159, 92] on div "All purposes" at bounding box center [130, 89] width 58 height 12
click at [172, 162] on span "Amazon Flex" at bounding box center [183, 163] width 34 height 7
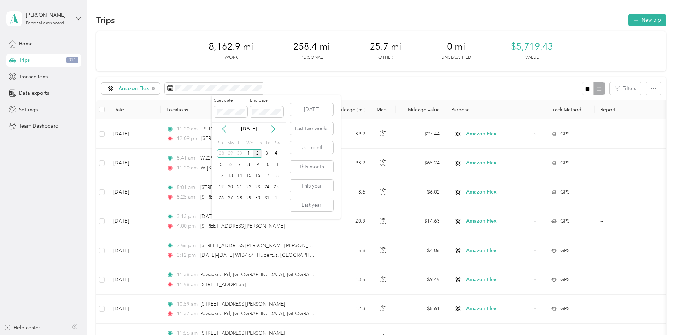
click at [223, 130] on icon at bounding box center [223, 129] width 7 height 7
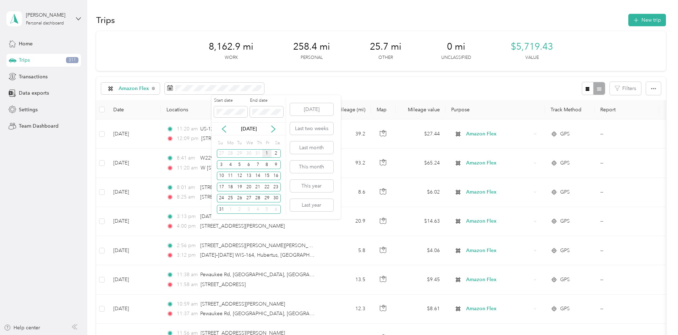
click at [266, 153] on div "1" at bounding box center [266, 153] width 9 height 9
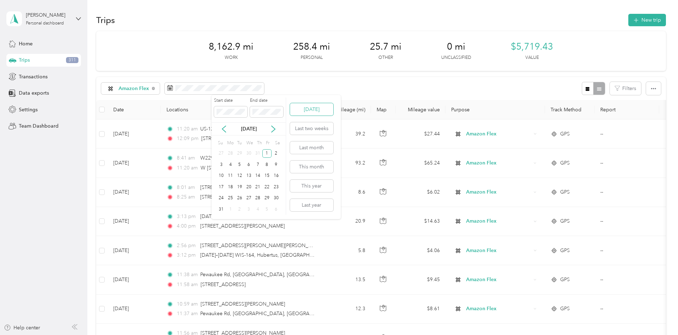
click at [309, 111] on button "[DATE]" at bounding box center [311, 109] width 43 height 12
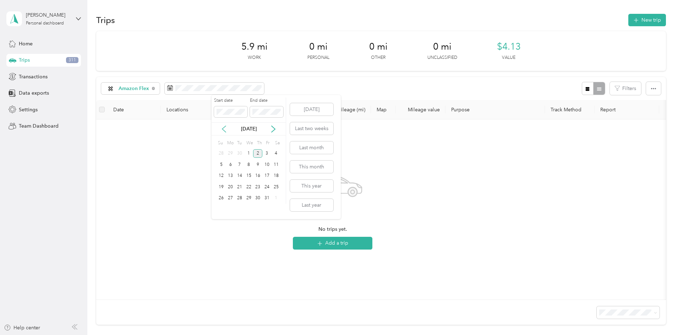
click at [224, 129] on icon at bounding box center [223, 129] width 7 height 7
click at [267, 154] on div "1" at bounding box center [266, 153] width 9 height 9
click at [274, 126] on icon at bounding box center [273, 129] width 7 height 7
click at [274, 127] on icon at bounding box center [273, 129] width 7 height 7
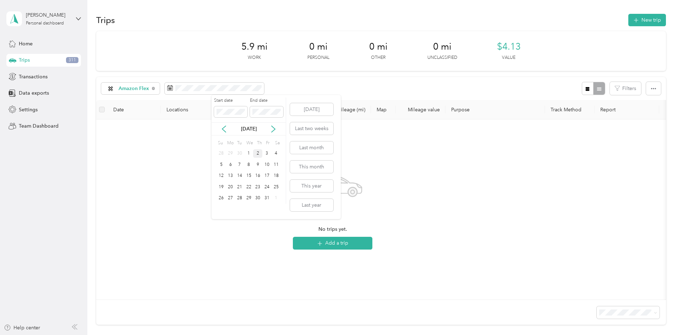
click at [257, 154] on div "2" at bounding box center [257, 153] width 9 height 9
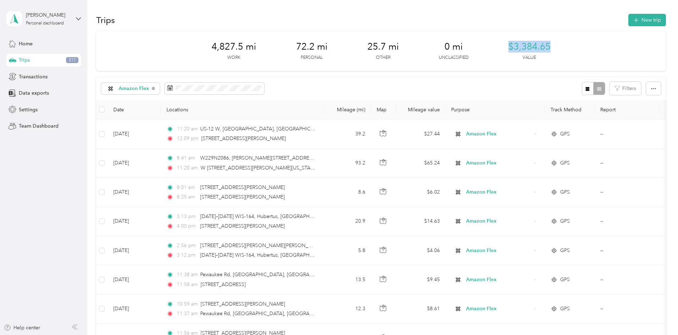
drag, startPoint x: 556, startPoint y: 45, endPoint x: 506, endPoint y: 49, distance: 50.2
click at [506, 49] on div "4,827.5 mi Work 72.2 mi Personal 25.7 mi Other 0 mi Unclassified $3,384.65 Value" at bounding box center [381, 51] width 570 height 40
drag, startPoint x: 257, startPoint y: 47, endPoint x: 211, endPoint y: 47, distance: 45.4
click at [211, 47] on div "4,827.5 mi Work 72.2 mi Personal 25.7 mi Other 0 mi Unclassified $3,384.65 Value" at bounding box center [381, 51] width 570 height 40
